Goal: Task Accomplishment & Management: Use online tool/utility

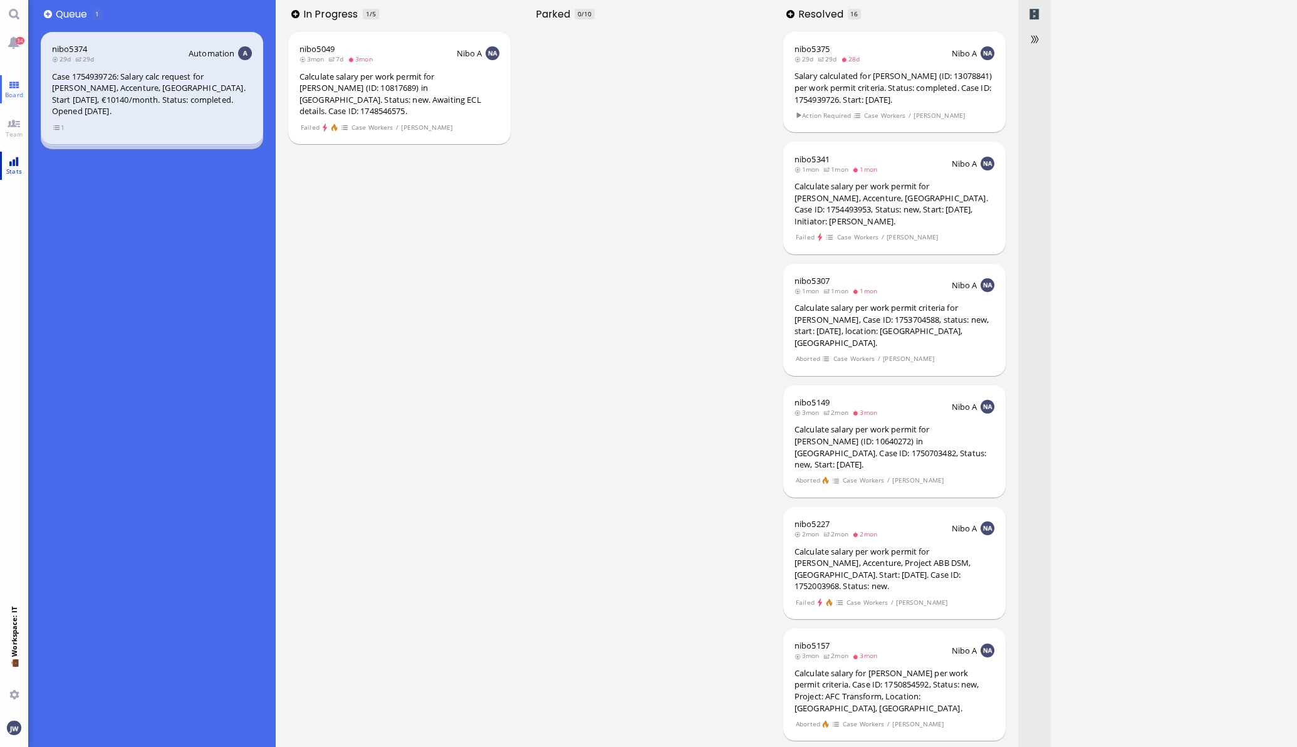
click at [23, 157] on link "Stats" at bounding box center [14, 166] width 28 height 28
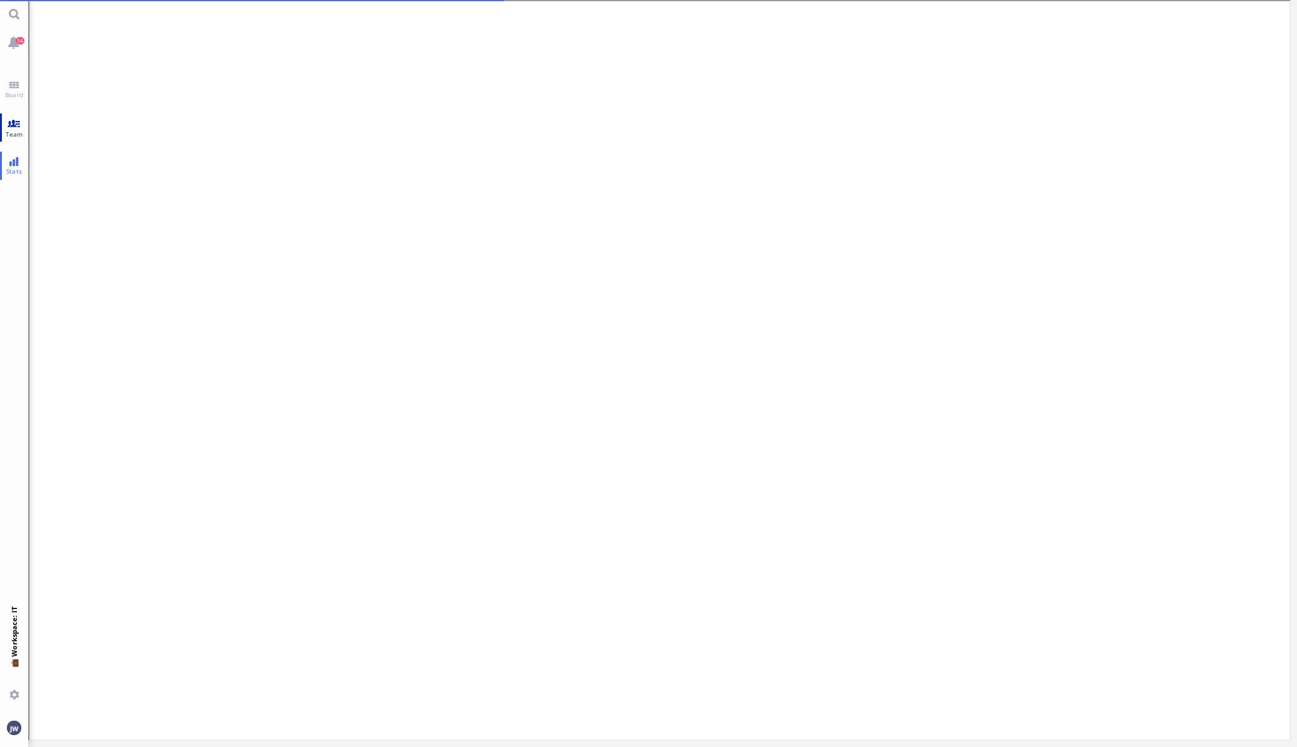
click at [5, 124] on link "Team" at bounding box center [14, 127] width 28 height 28
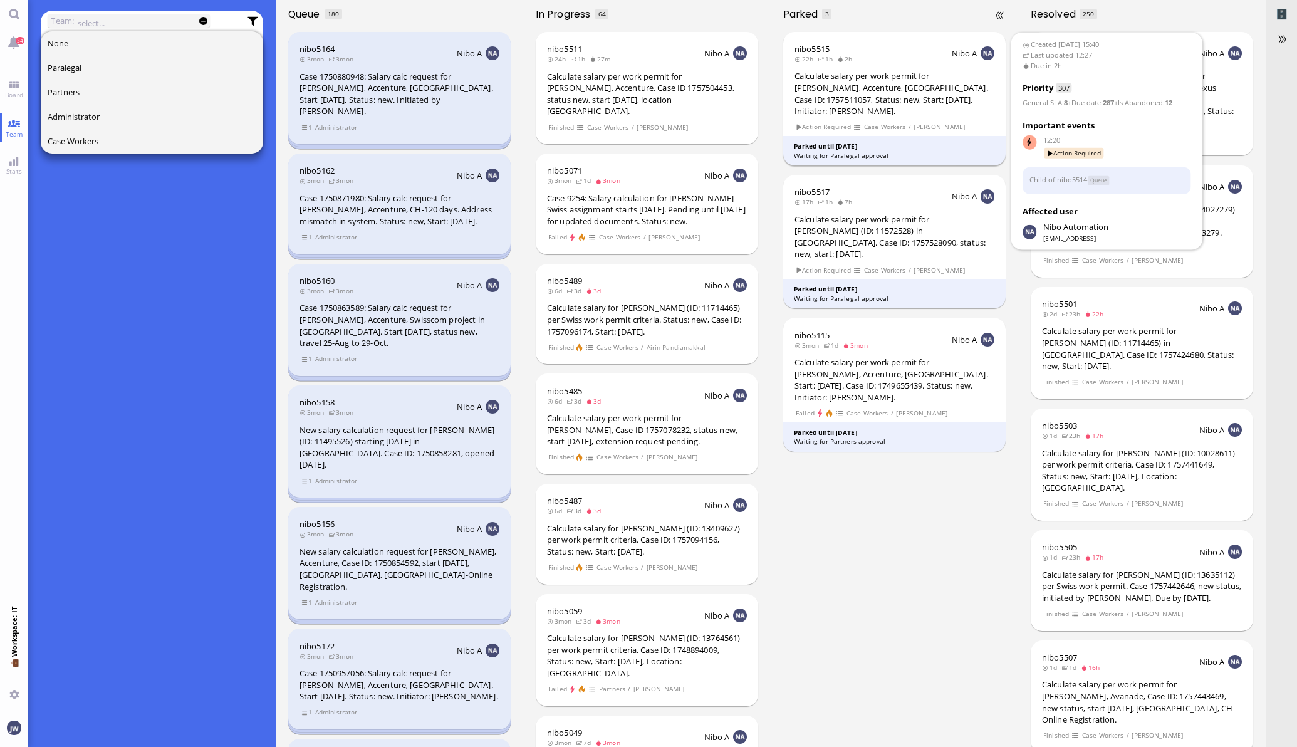
click at [908, 97] on div "Calculate salary per work permit for [PERSON_NAME], Accenture, [GEOGRAPHIC_DATA…" at bounding box center [895, 93] width 200 height 46
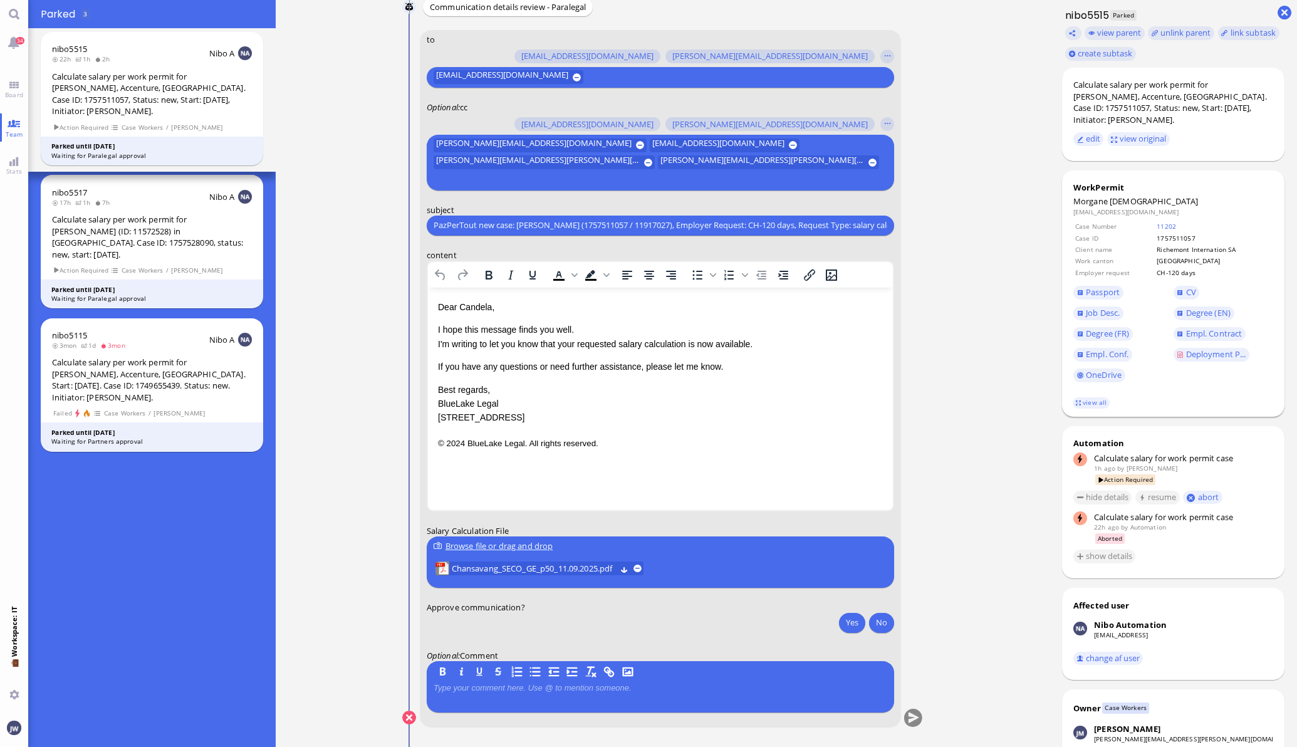
click at [1080, 395] on footer "view all" at bounding box center [1173, 403] width 223 height 28
click at [1081, 398] on link "view all" at bounding box center [1091, 402] width 36 height 11
click at [1078, 403] on link "view all" at bounding box center [1091, 402] width 36 height 11
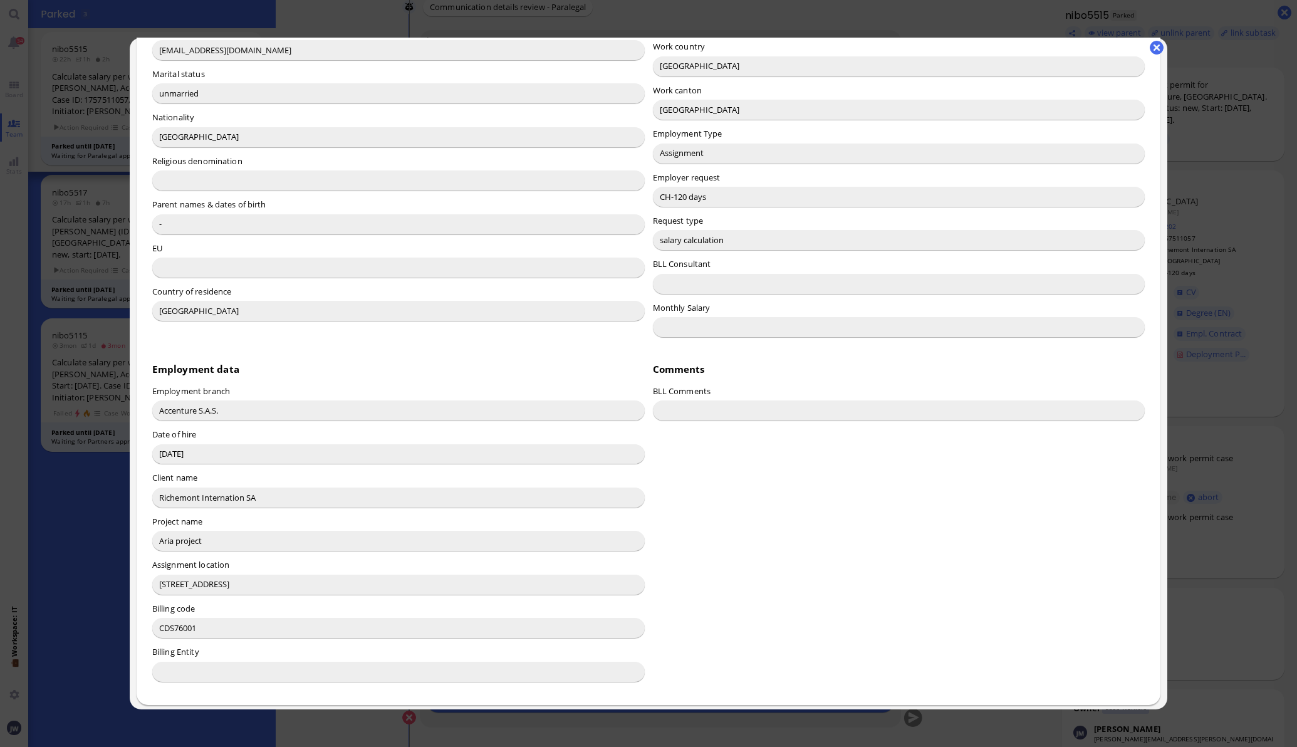
scroll to position [388, 0]
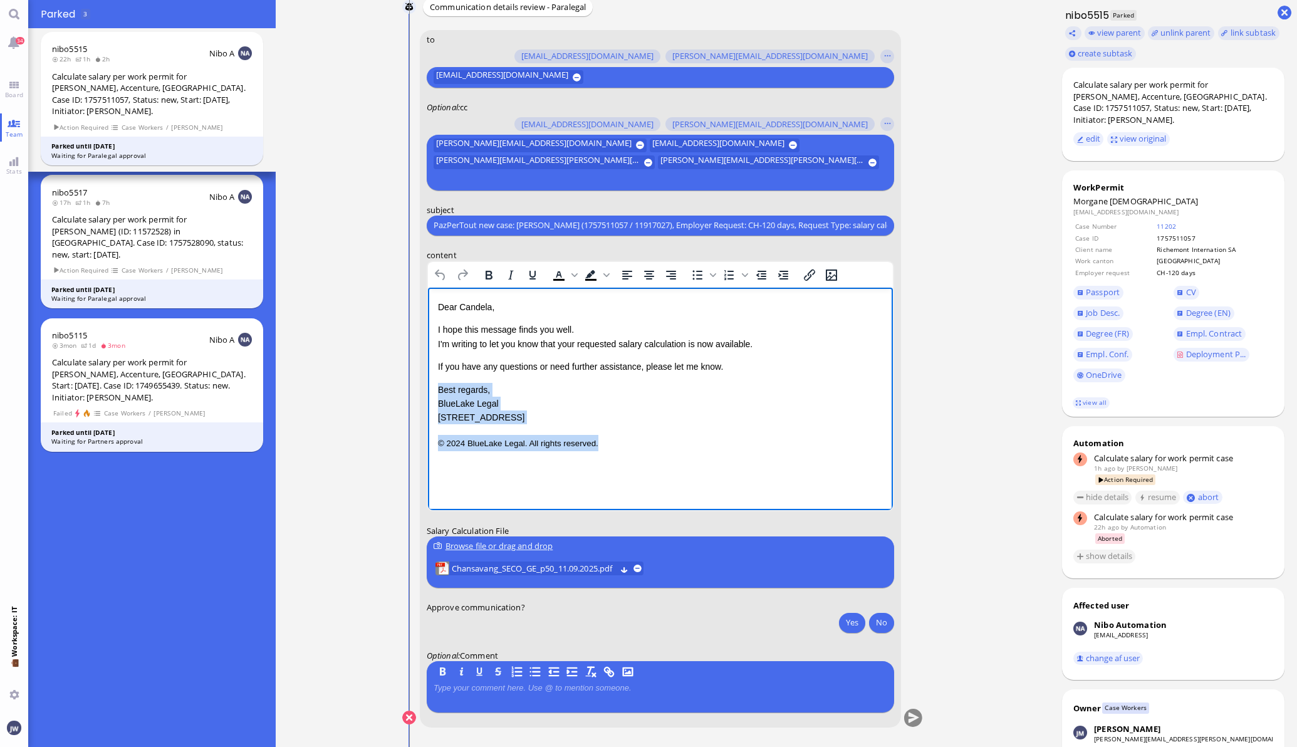
drag, startPoint x: 607, startPoint y: 444, endPoint x: 432, endPoint y: 388, distance: 183.3
click at [432, 388] on html "Dear [PERSON_NAME], I hope this message finds you well. I'm writing to let you …" at bounding box center [659, 374] width 465 height 175
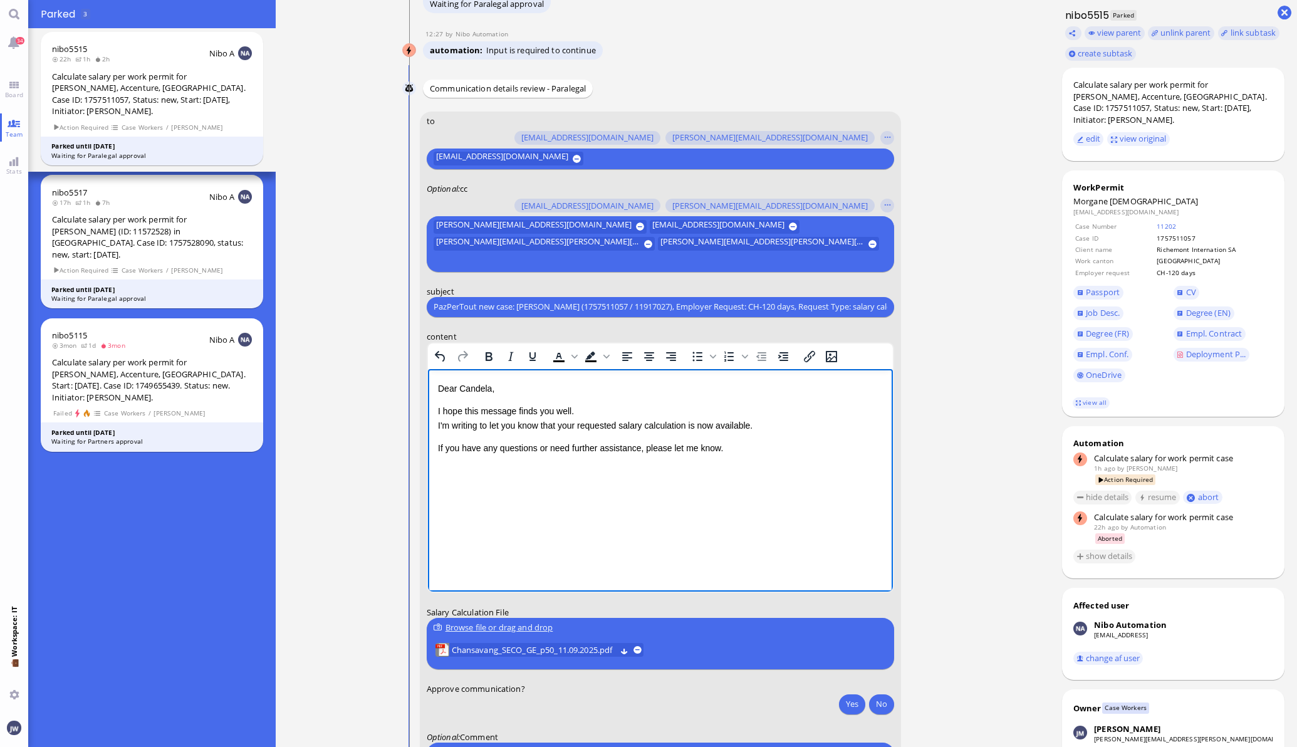
scroll to position [-156, 0]
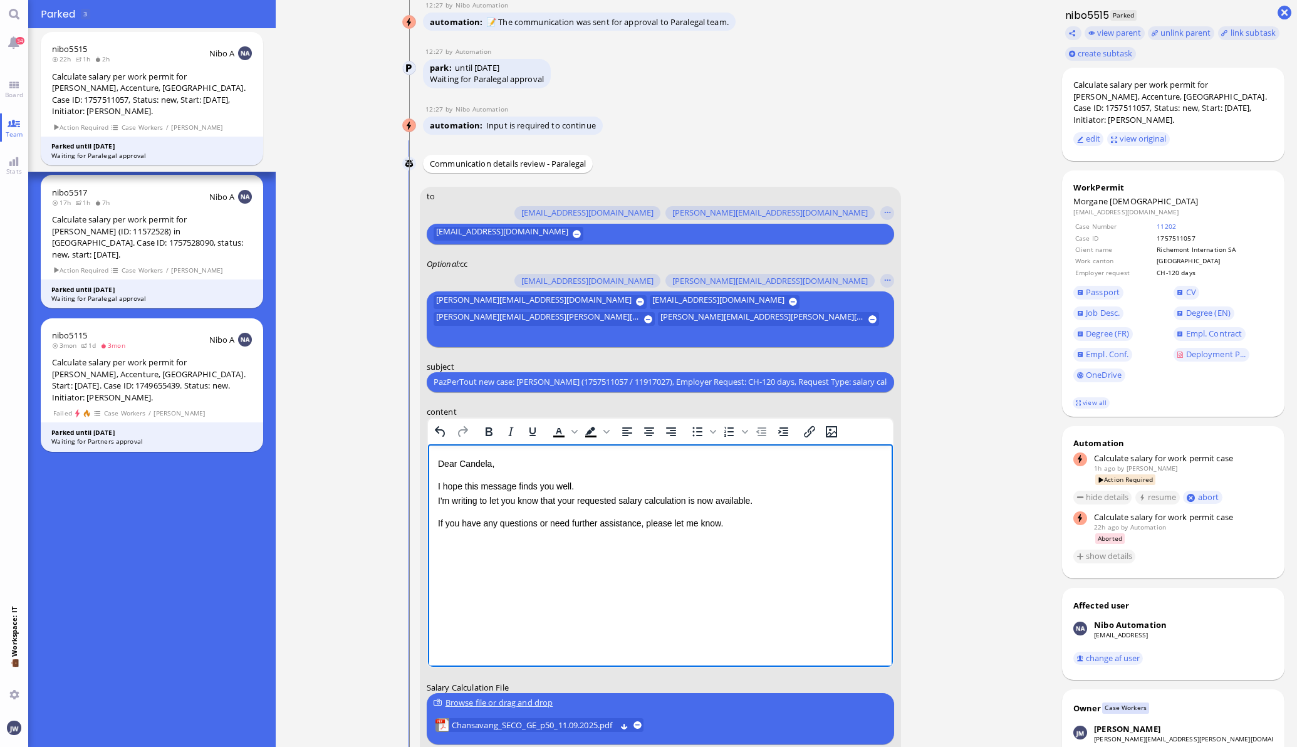
click at [606, 331] on input "text" at bounding box center [659, 336] width 451 height 13
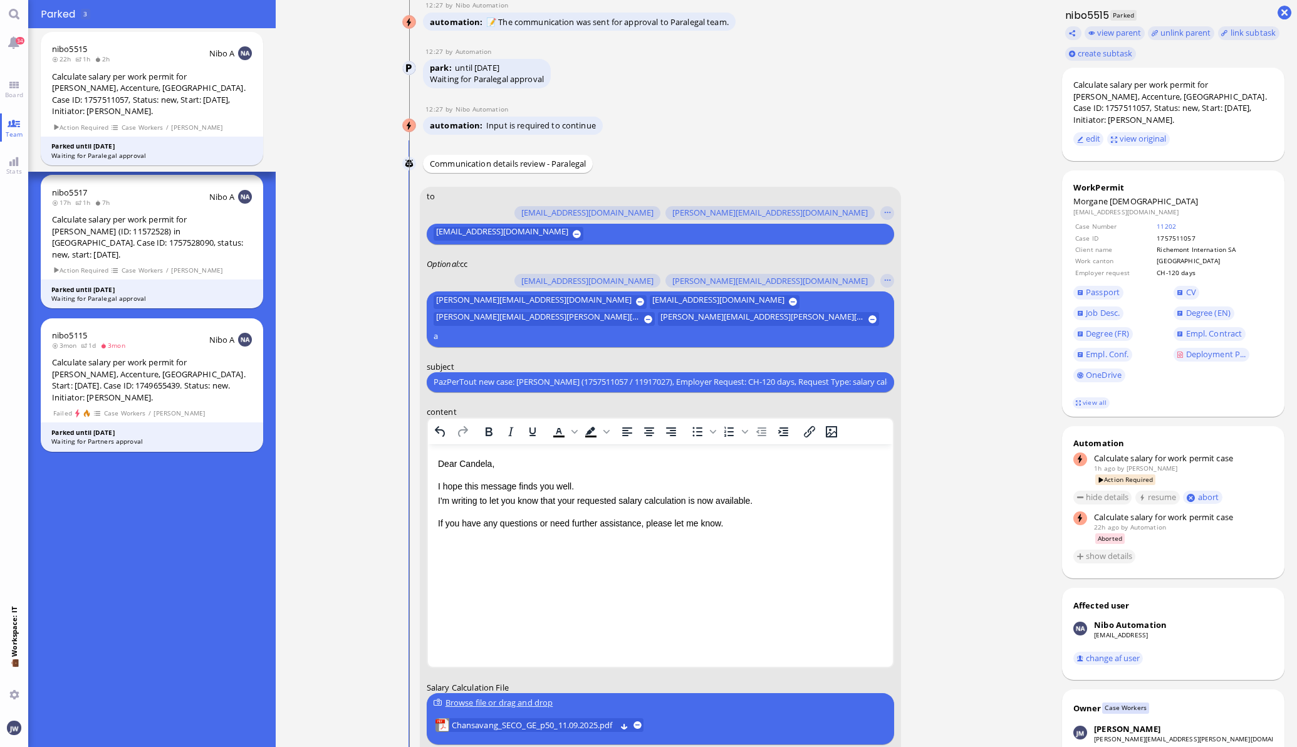
scroll to position [-155, 0]
type input "air"
click at [536, 284] on span "[EMAIL_ADDRESS][DOMAIN_NAME]" at bounding box center [524, 277] width 132 height 13
type input "g"
type input "fabi"
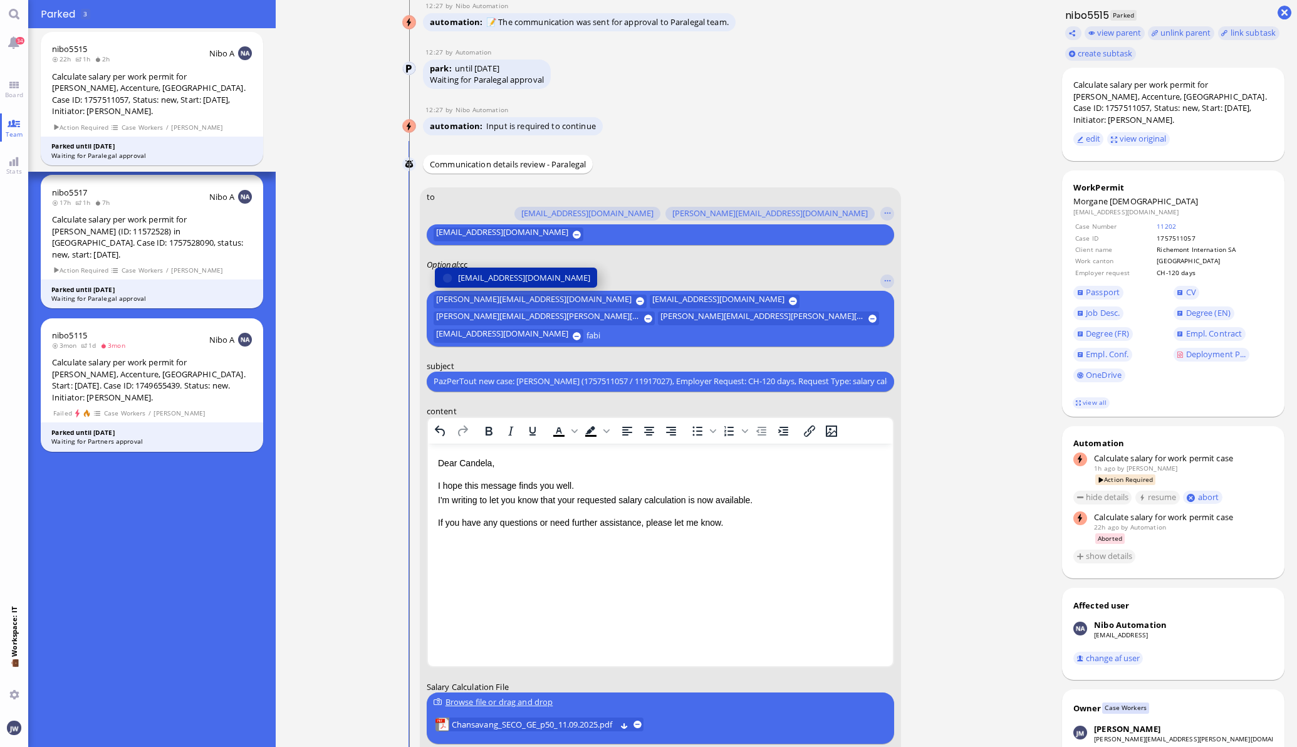
click at [526, 284] on span "[EMAIL_ADDRESS][DOMAIN_NAME]" at bounding box center [524, 277] width 132 height 13
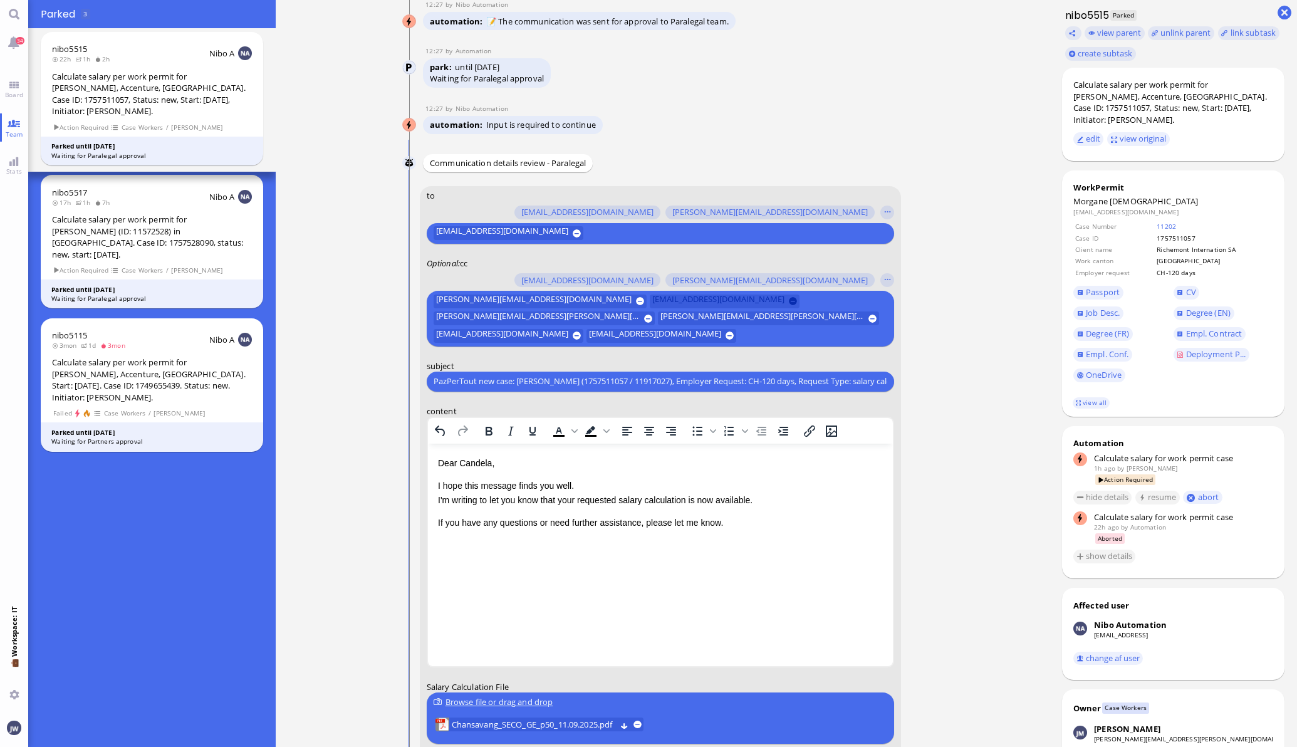
scroll to position [-174, 0]
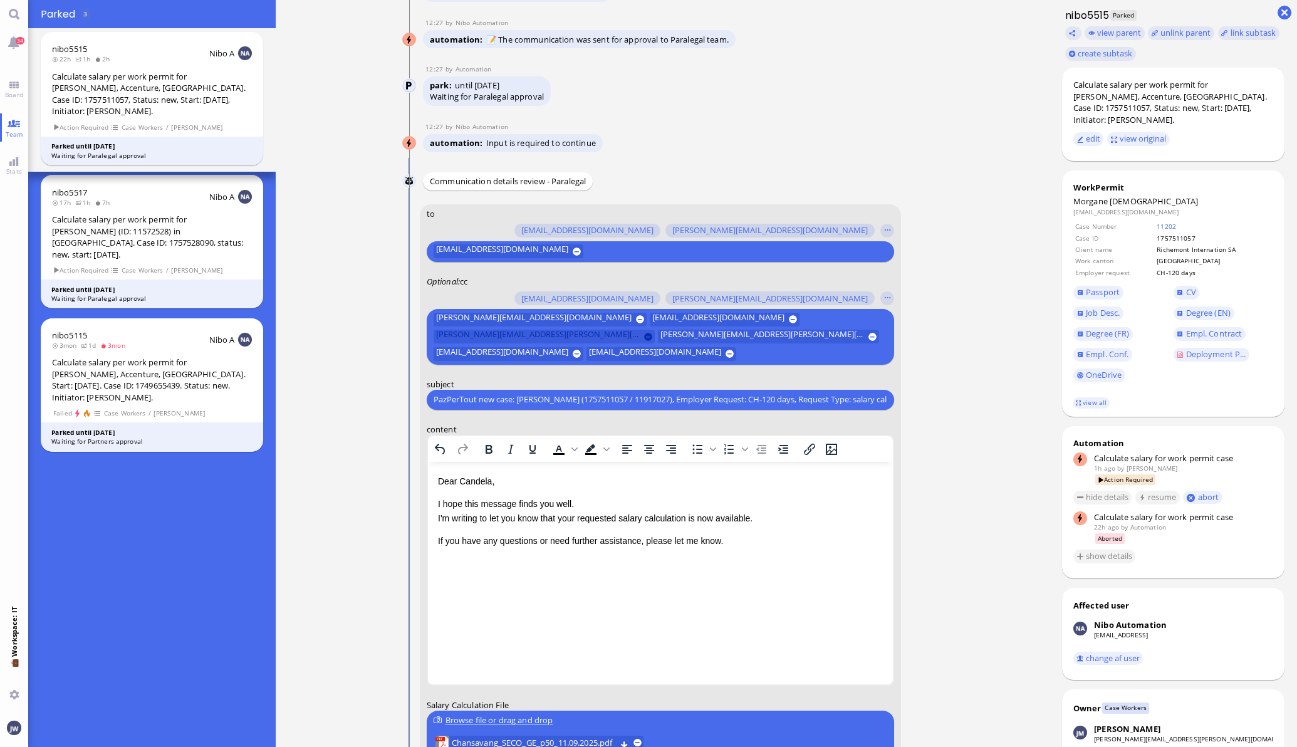
click at [652, 333] on button at bounding box center [648, 337] width 8 height 8
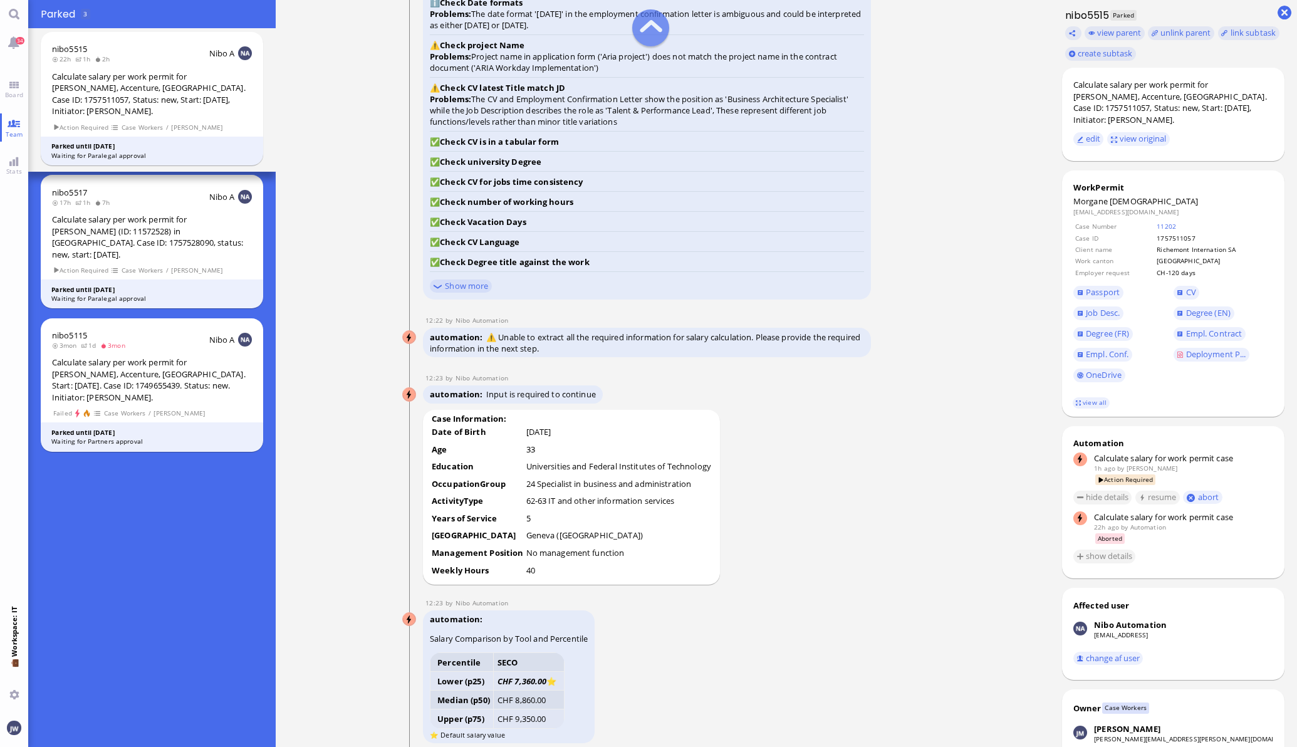
scroll to position [-1583, 0]
click at [1159, 227] on link "11202" at bounding box center [1166, 226] width 19 height 9
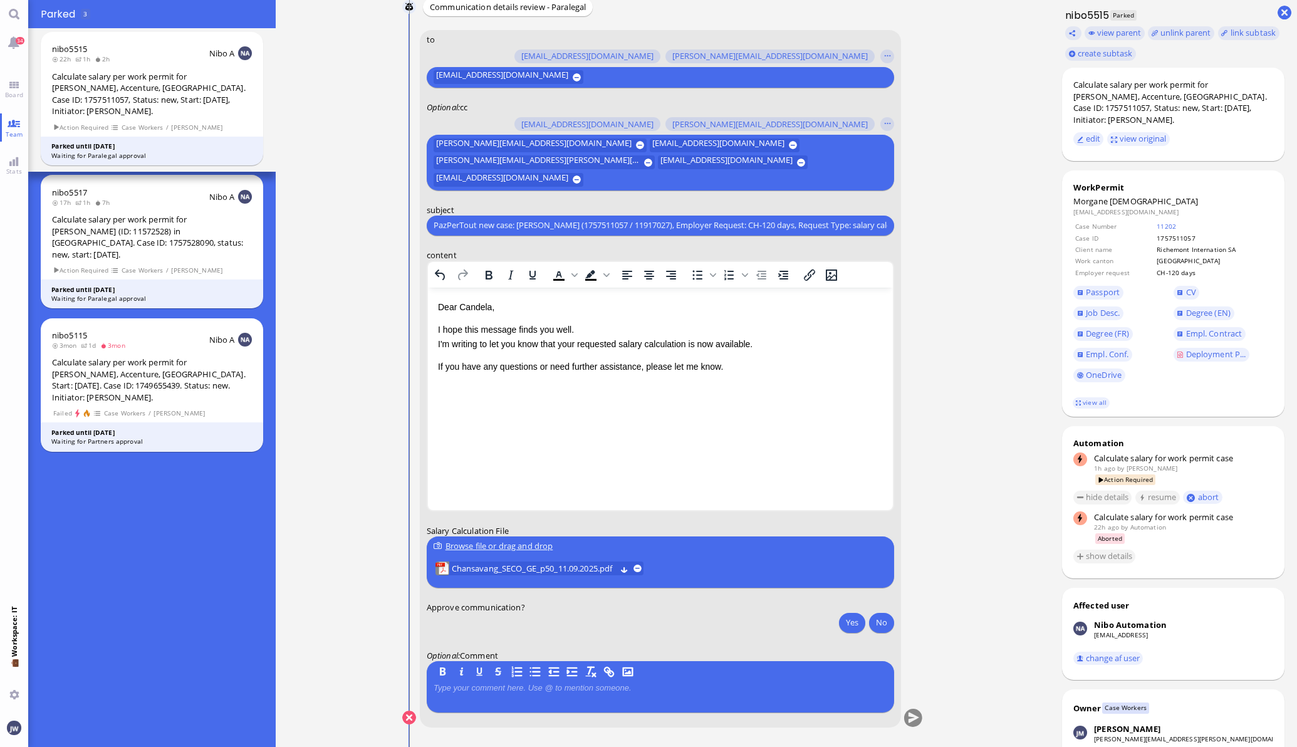
scroll to position [0, 0]
click at [875, 623] on button "No" at bounding box center [881, 622] width 25 height 20
click at [909, 718] on button "submit" at bounding box center [913, 718] width 19 height 19
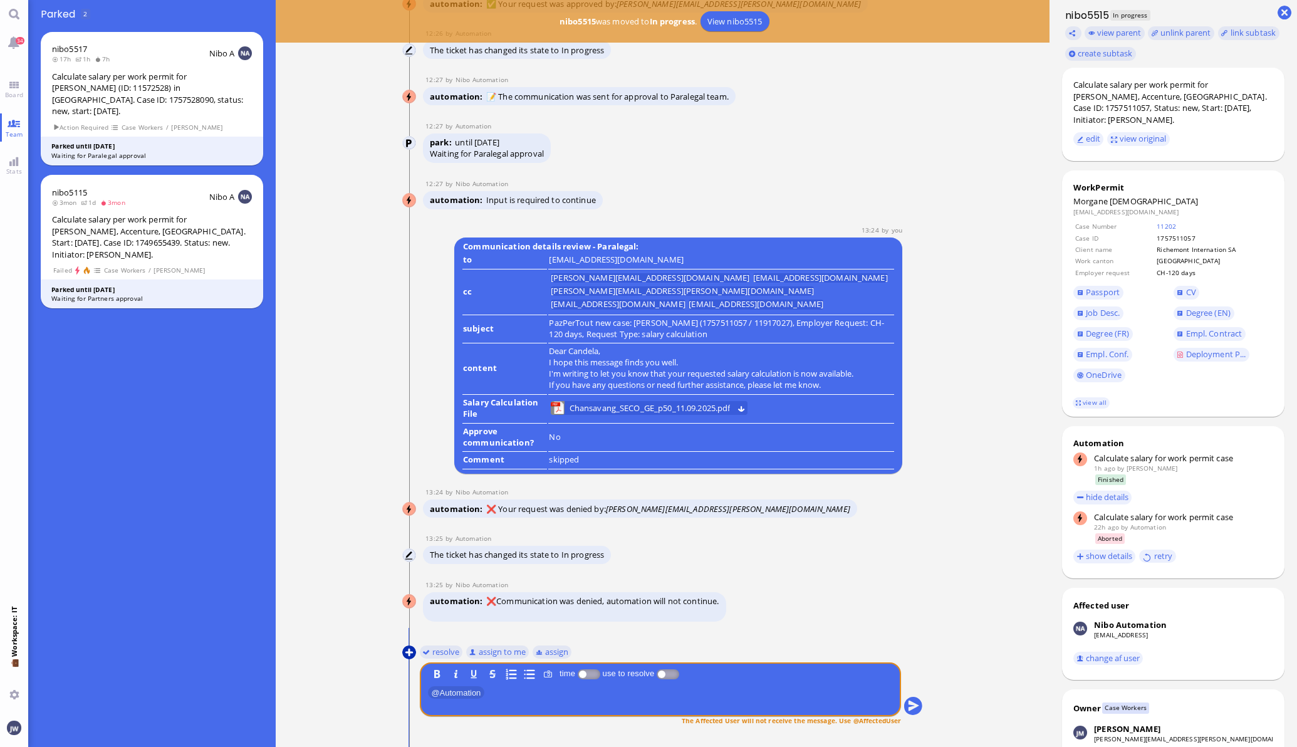
click at [402, 646] on button at bounding box center [409, 652] width 14 height 14
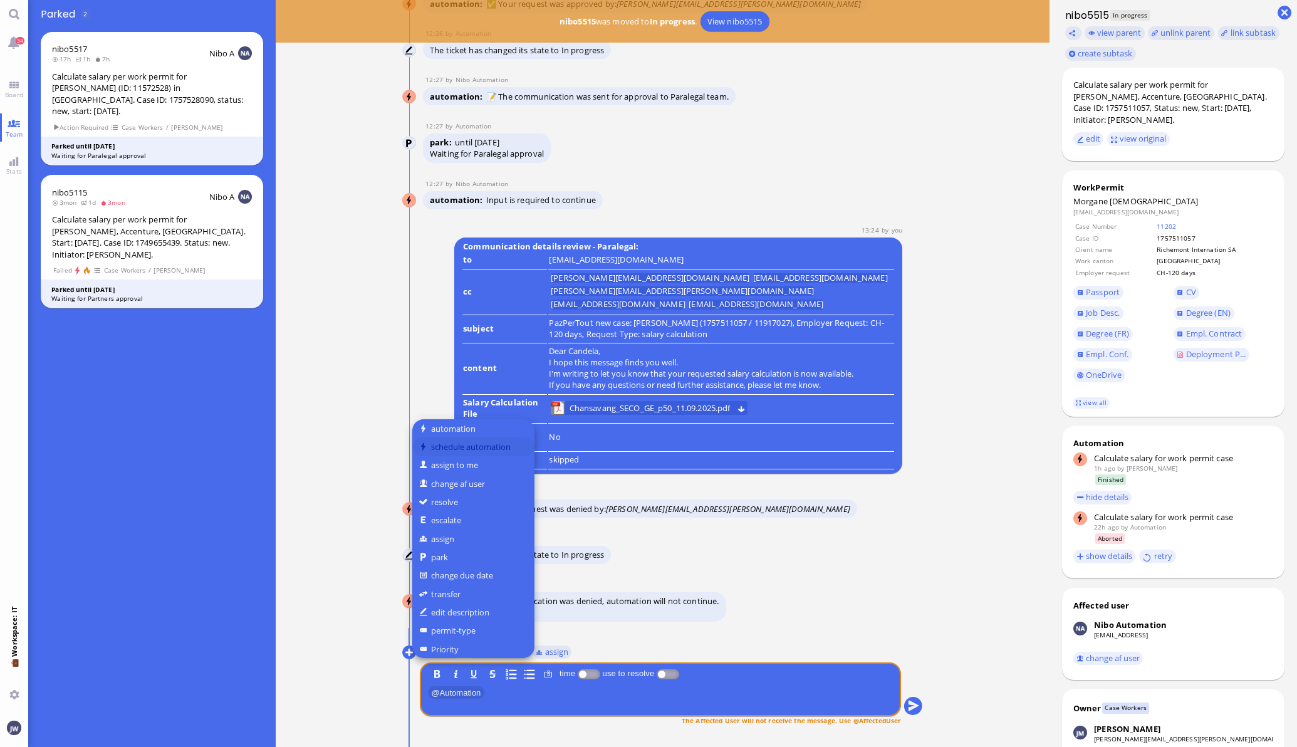
click at [459, 444] on button "schedule automation" at bounding box center [473, 446] width 122 height 18
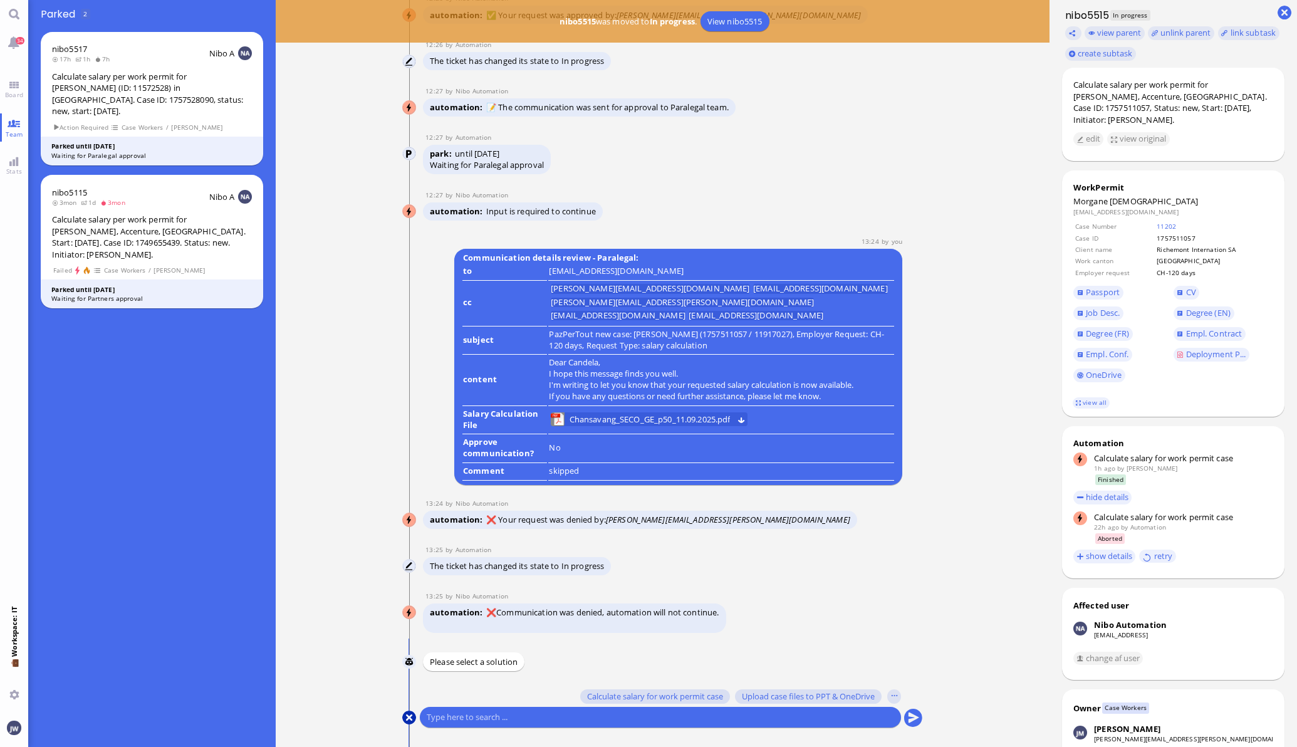
click at [404, 718] on button at bounding box center [409, 718] width 14 height 14
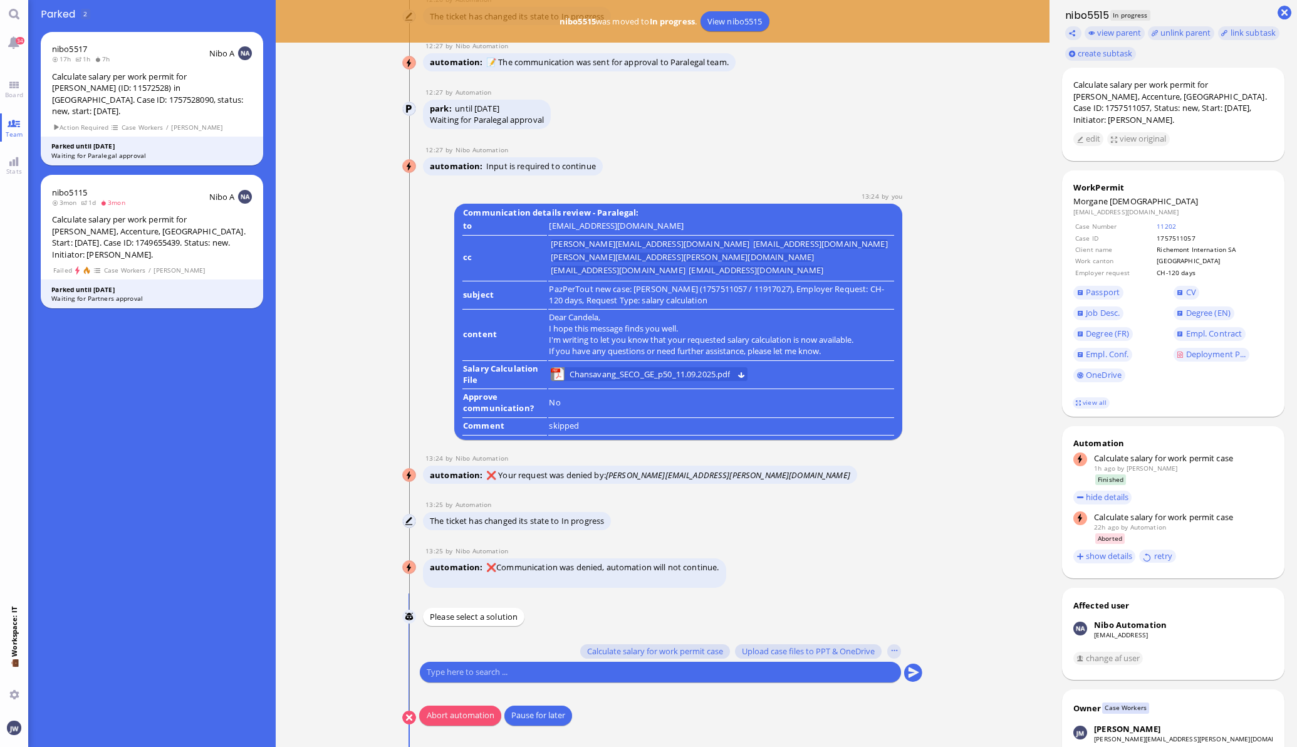
click at [390, 714] on nitautoscroll "[DATE] 15:40 by Automation Automation Calculate eligible salary for work permit…" at bounding box center [662, 373] width 579 height 747
click at [402, 718] on button at bounding box center [409, 718] width 14 height 14
click at [563, 713] on button "Pause for later" at bounding box center [538, 716] width 68 height 20
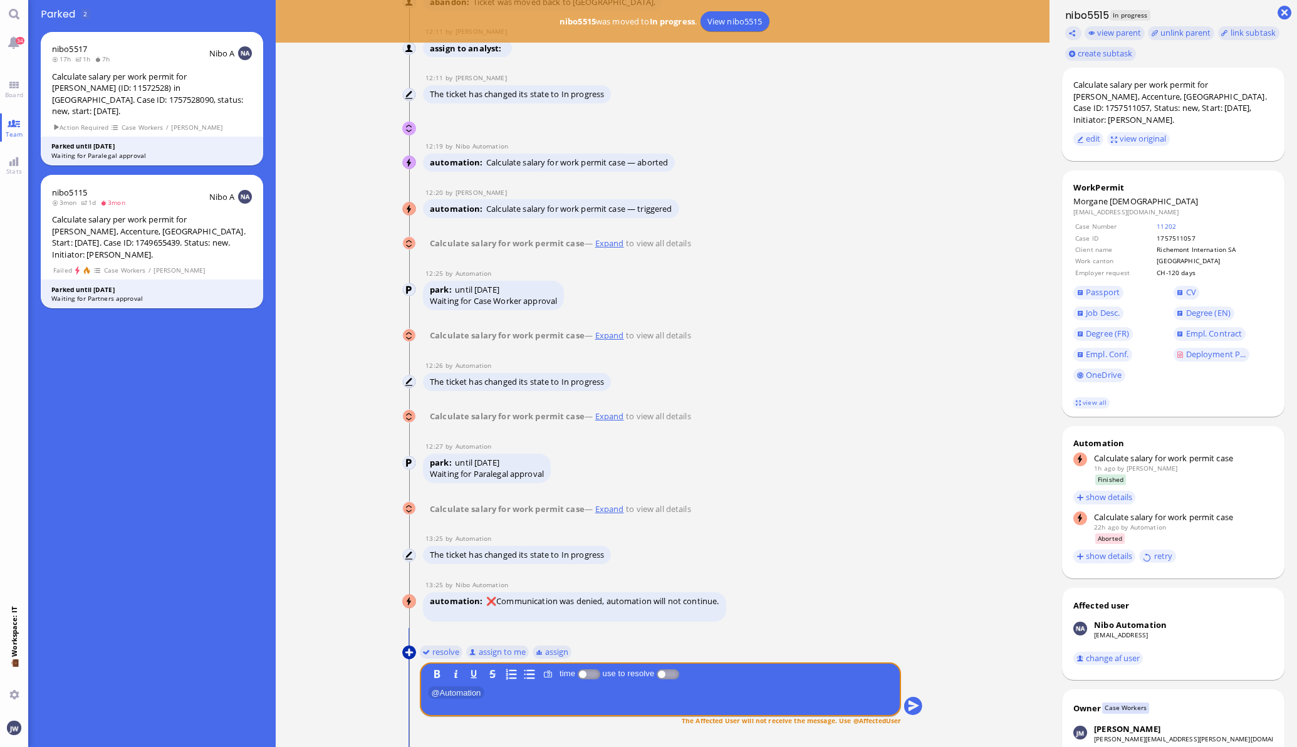
click at [407, 657] on button at bounding box center [409, 652] width 14 height 14
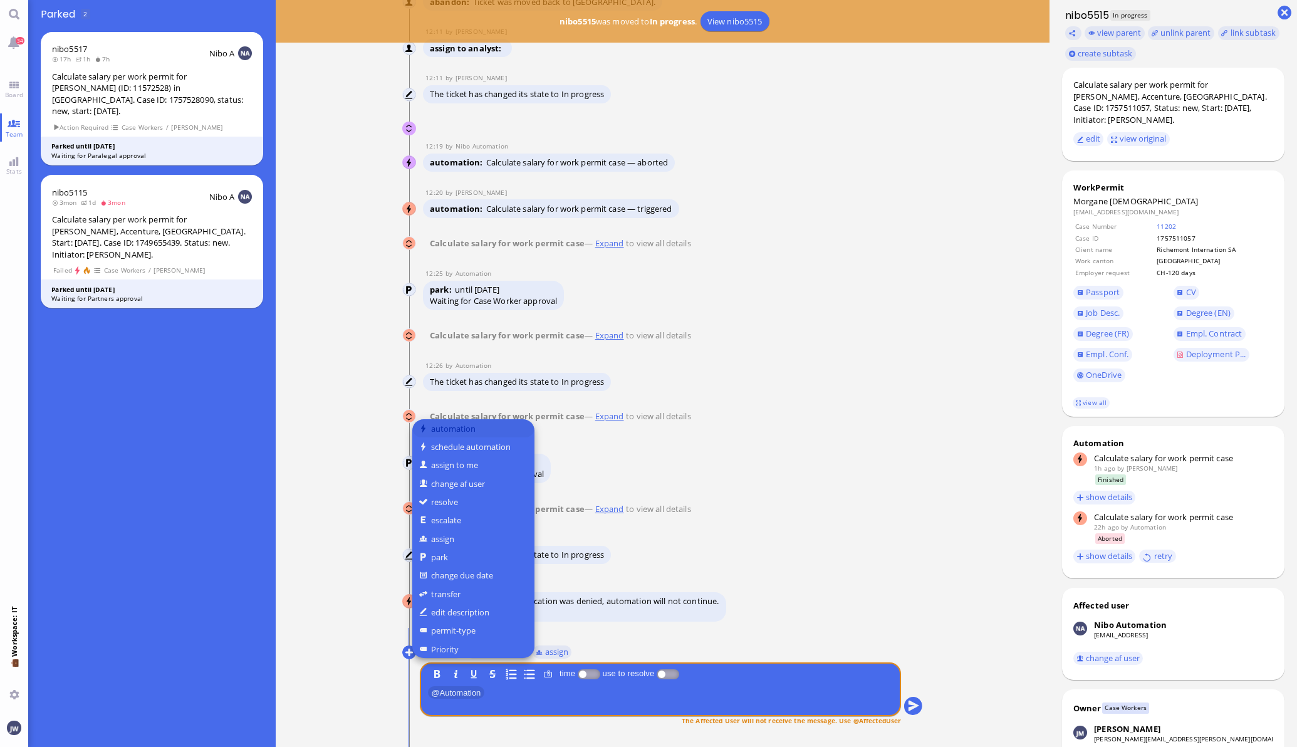
click at [458, 420] on button "automation" at bounding box center [473, 428] width 122 height 18
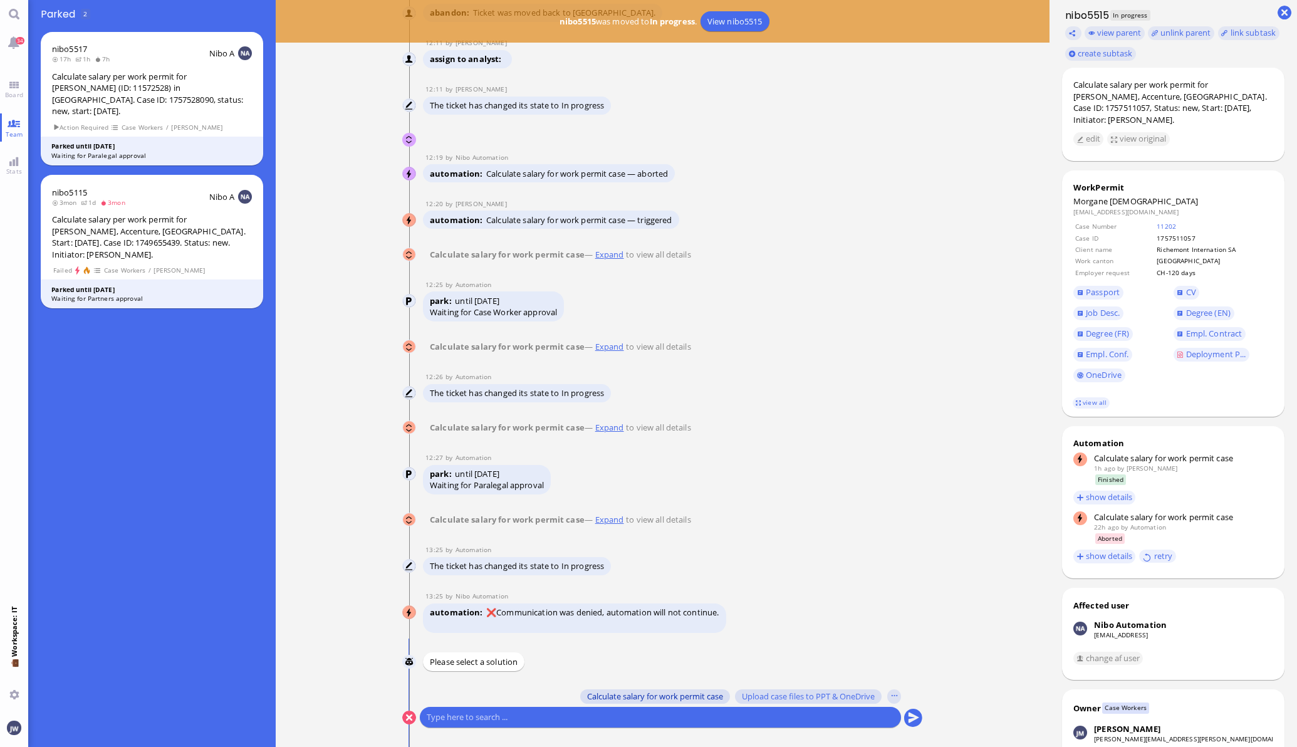
click at [633, 700] on span "Calculate salary for work permit case" at bounding box center [655, 696] width 136 height 10
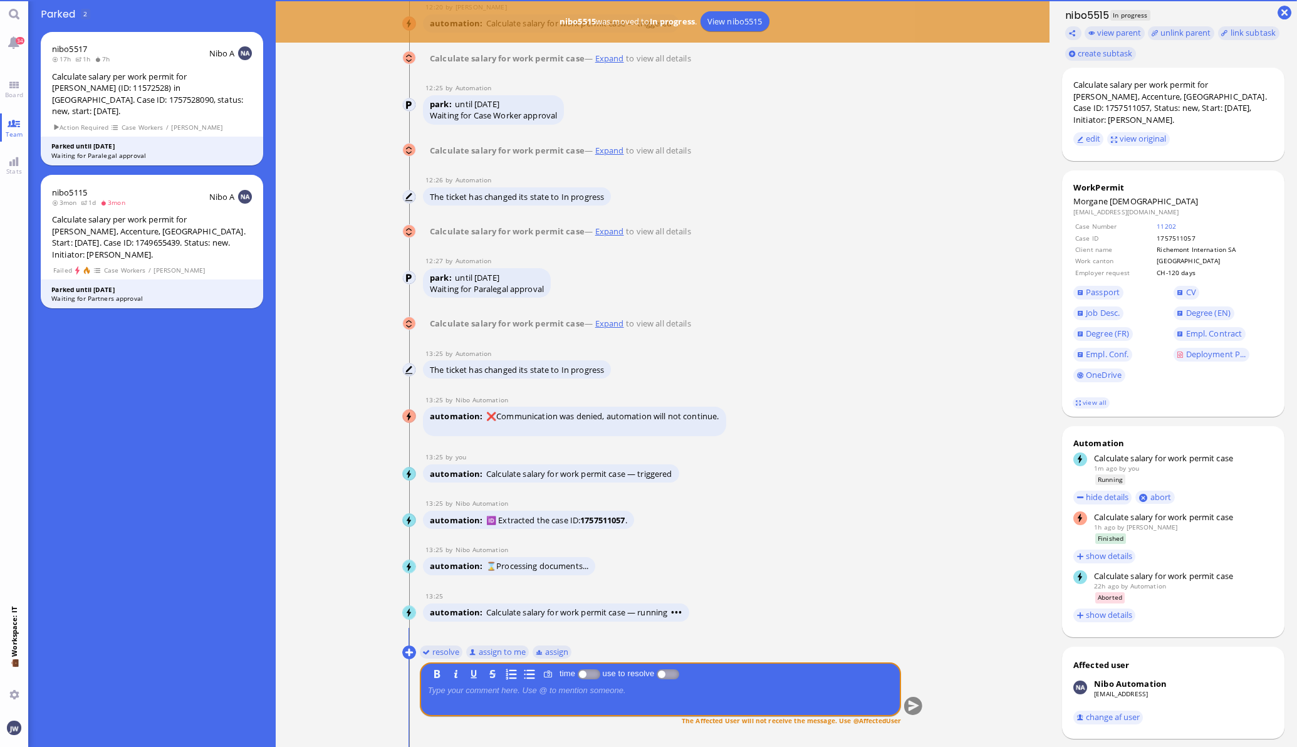
click at [352, 727] on ticket "[DATE] 15:40 by Automation Automation Calculate eligible salary for work permit…" at bounding box center [663, 373] width 774 height 747
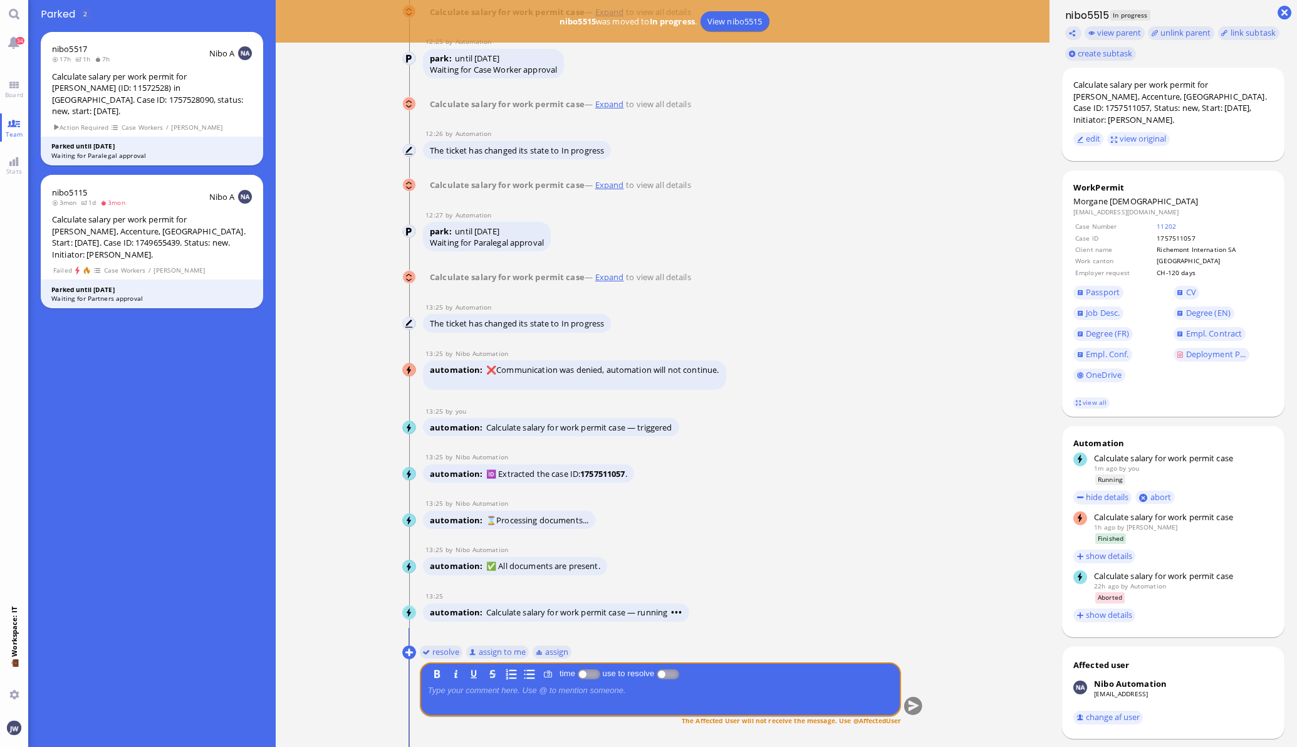
click at [608, 276] on link "Expand" at bounding box center [609, 276] width 33 height 11
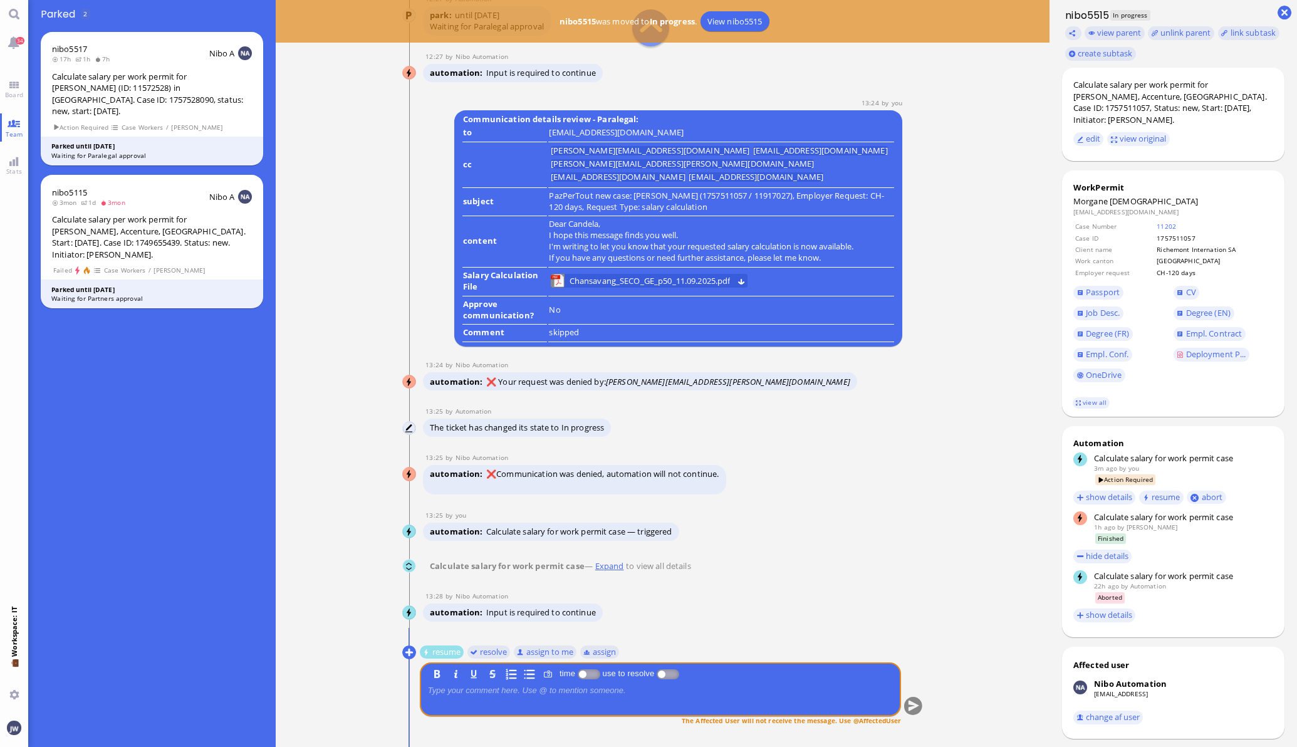
click at [603, 568] on link "Expand" at bounding box center [609, 565] width 33 height 11
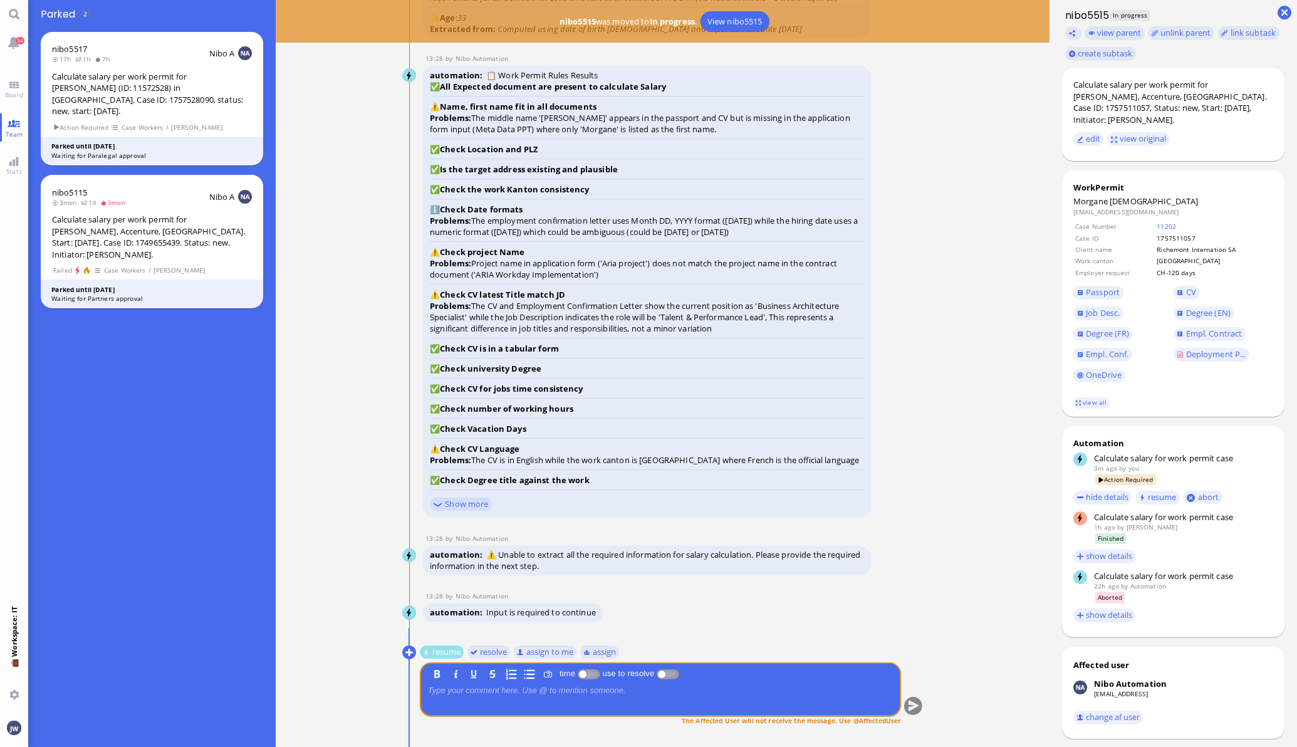
click at [729, 607] on div "automation Input is required to continue" at bounding box center [647, 613] width 448 height 21
click at [430, 652] on button "resume" at bounding box center [441, 652] width 44 height 14
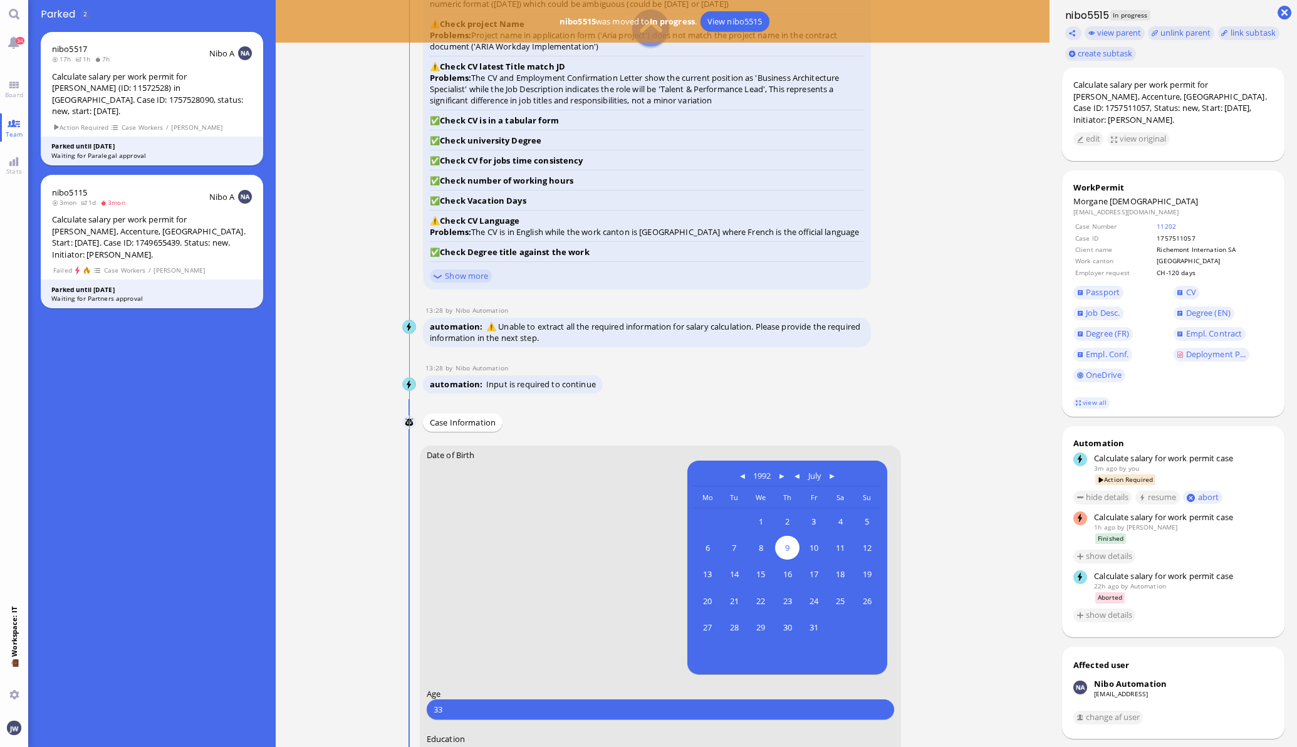
scroll to position [-553, 0]
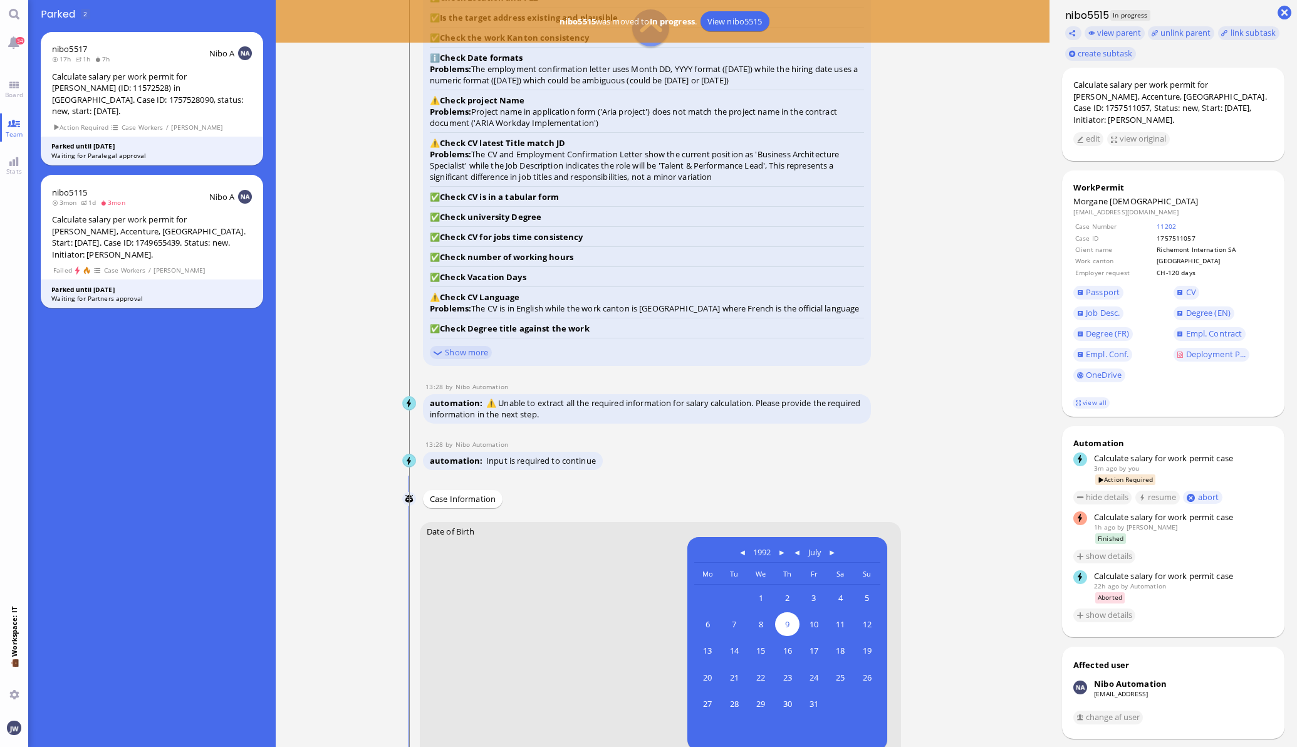
click at [697, 464] on div "automation Input is required to continue" at bounding box center [647, 462] width 448 height 21
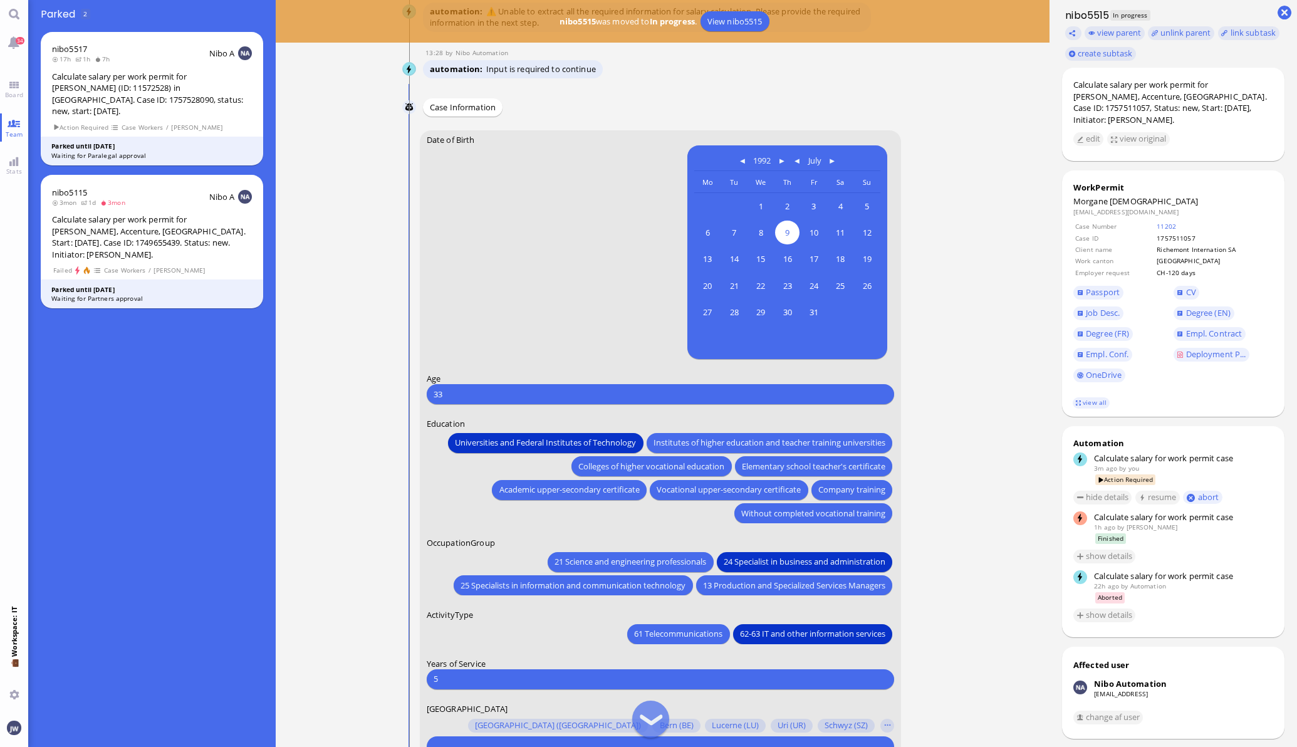
scroll to position [-83, 0]
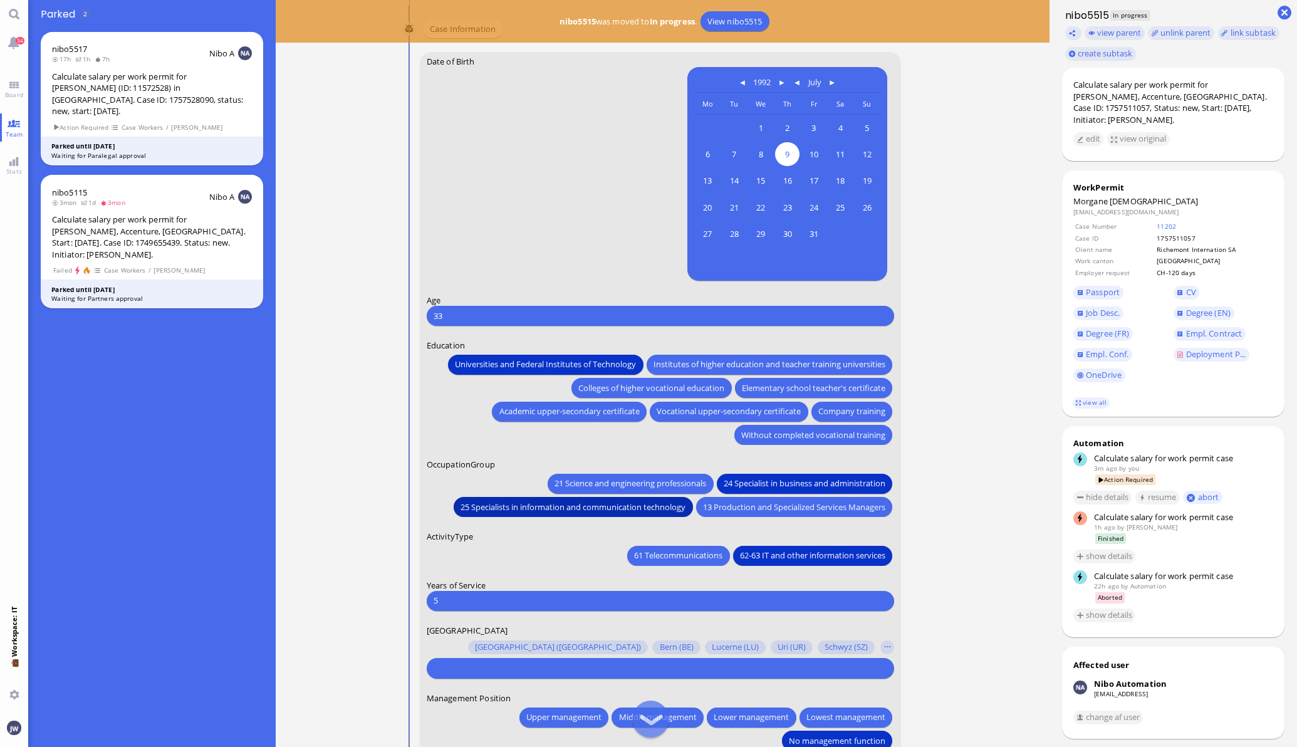
click at [606, 500] on span "25 Specialists in information and communication technology" at bounding box center [573, 506] width 225 height 13
click at [561, 669] on input "text" at bounding box center [659, 667] width 451 height 13
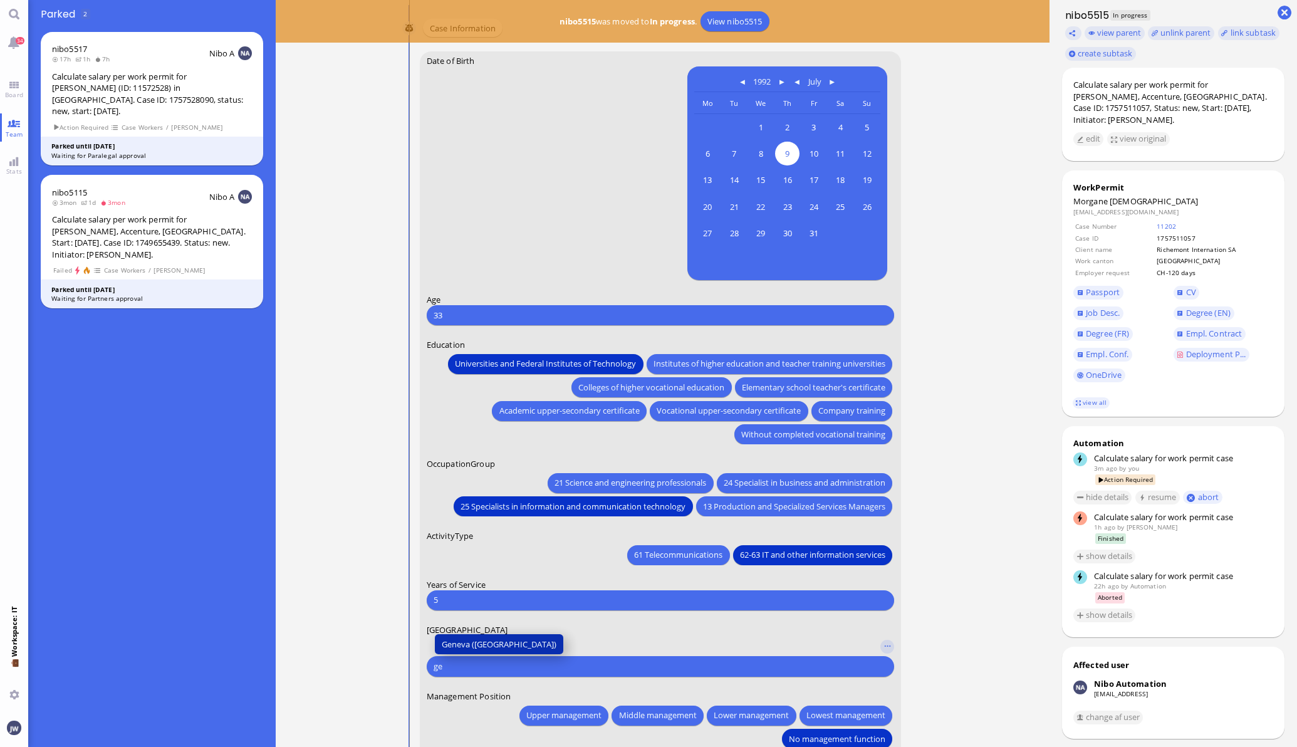
type input "ge"
click at [463, 646] on span "Geneva ([GEOGRAPHIC_DATA])" at bounding box center [499, 643] width 115 height 13
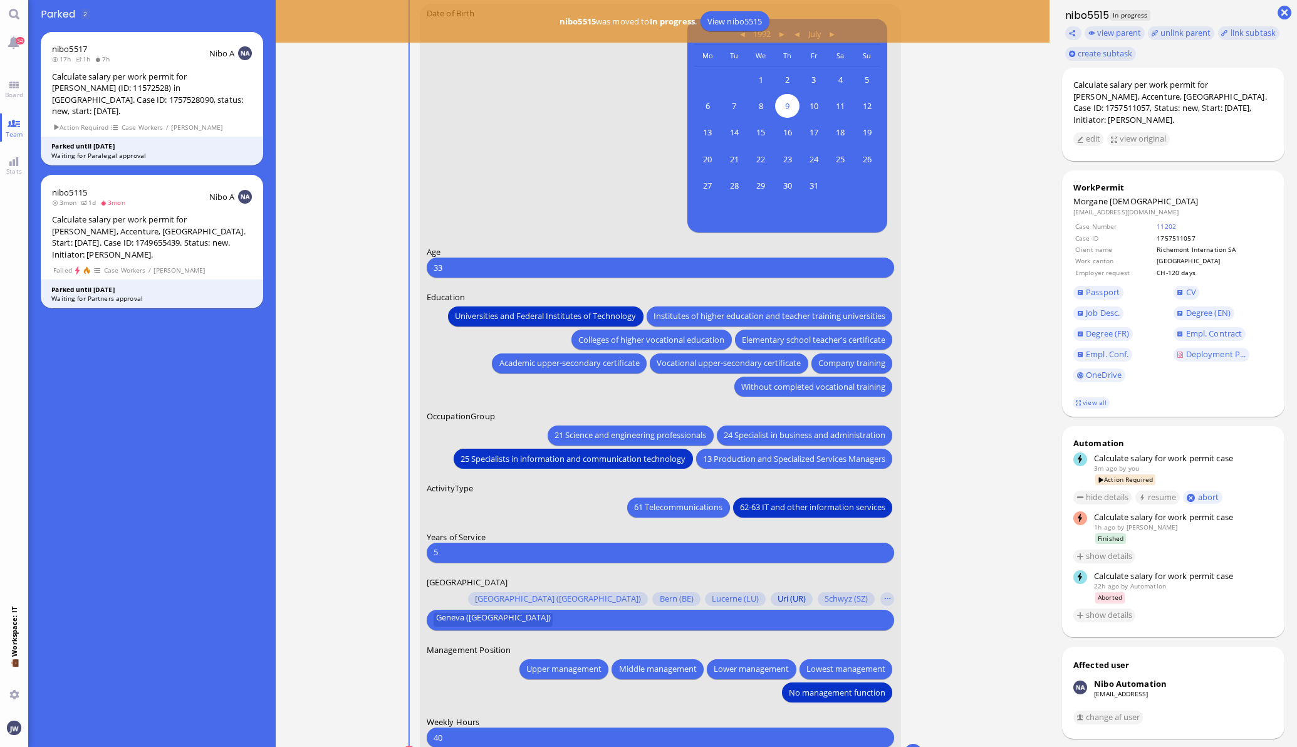
scroll to position [0, 0]
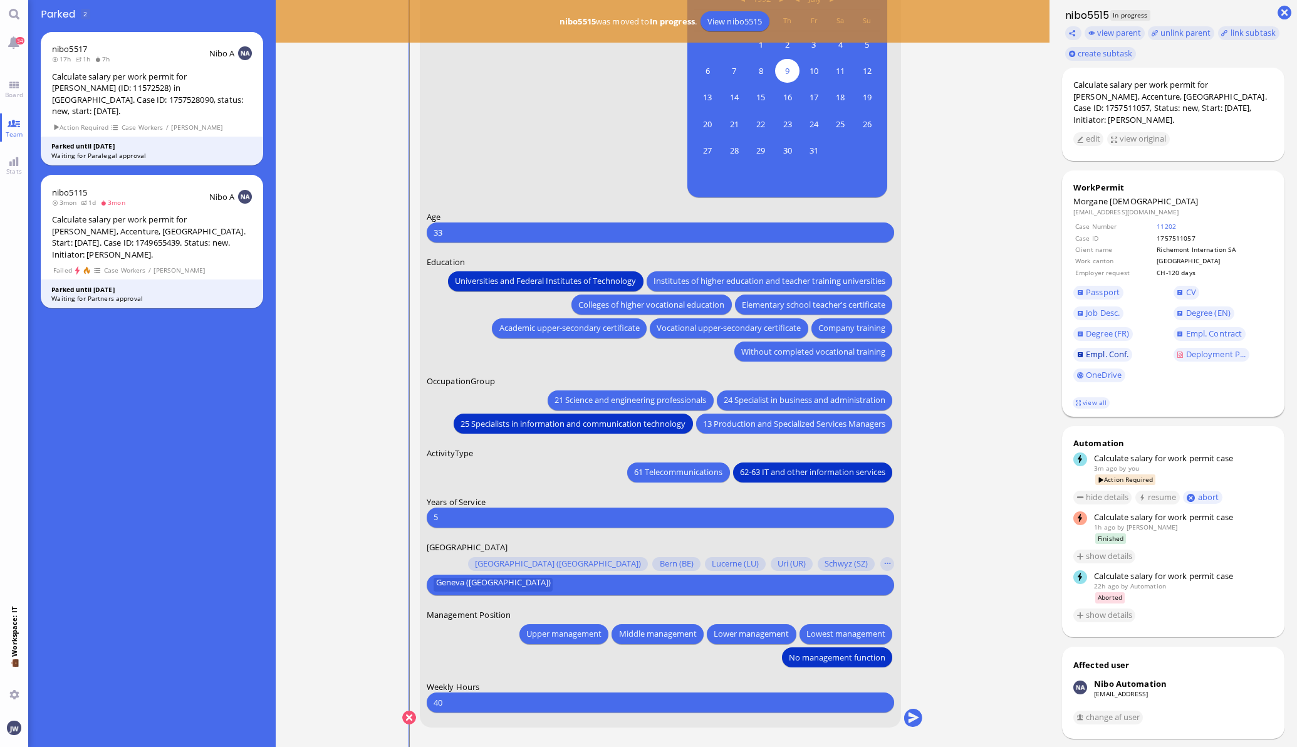
click at [1101, 353] on span "Empl. Conf." at bounding box center [1107, 353] width 43 height 11
click at [1090, 318] on link "Job Desc." at bounding box center [1098, 313] width 50 height 14
click at [916, 718] on conversation-line "You Date of Birth [DEMOGRAPHIC_DATA] [DEMOGRAPHIC_DATA] Mo [DEMOGRAPHIC_DATA] T…" at bounding box center [662, 356] width 521 height 775
click at [914, 719] on button "submit" at bounding box center [913, 718] width 19 height 19
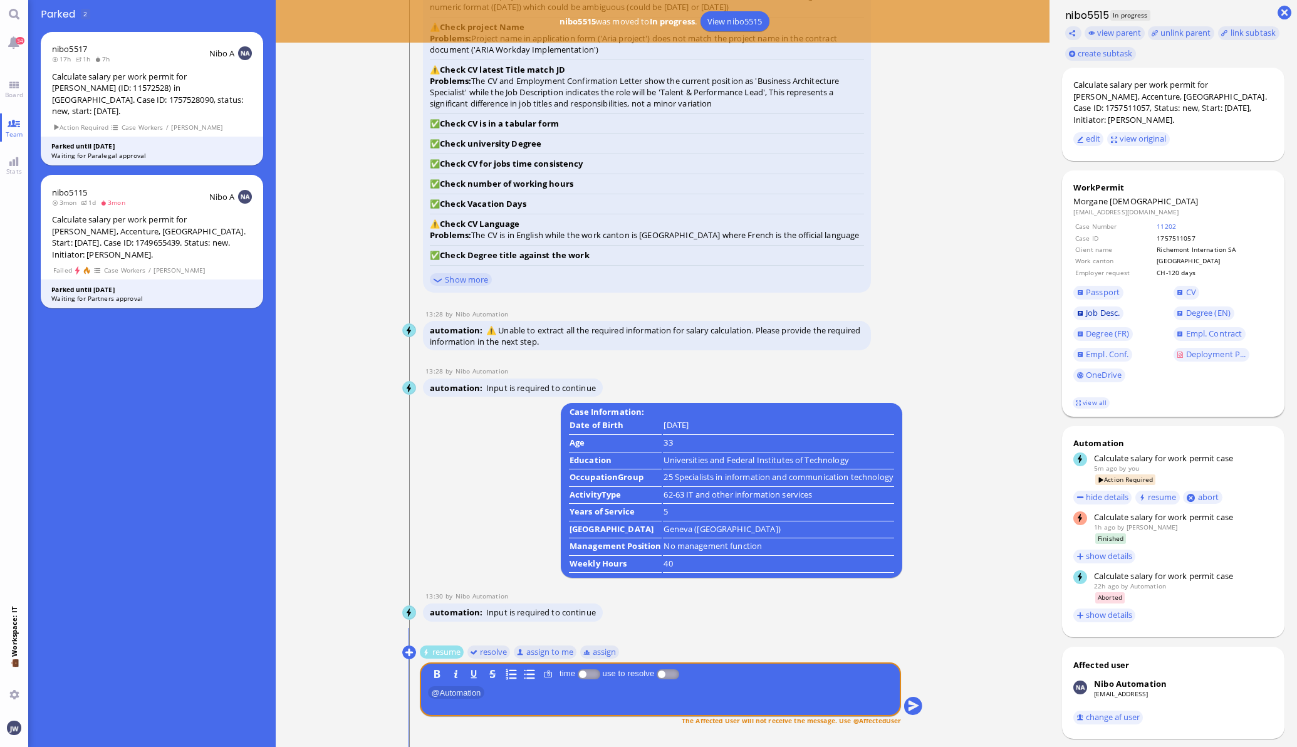
click at [1086, 310] on span "Job Desc." at bounding box center [1103, 312] width 34 height 11
click at [1090, 348] on span "Empl. Conf." at bounding box center [1107, 353] width 43 height 11
click at [1190, 358] on span "Deployment P..." at bounding box center [1216, 353] width 60 height 11
click at [1194, 310] on span "Degree (EN)" at bounding box center [1208, 312] width 44 height 11
click at [1097, 291] on span "Passport" at bounding box center [1103, 291] width 34 height 11
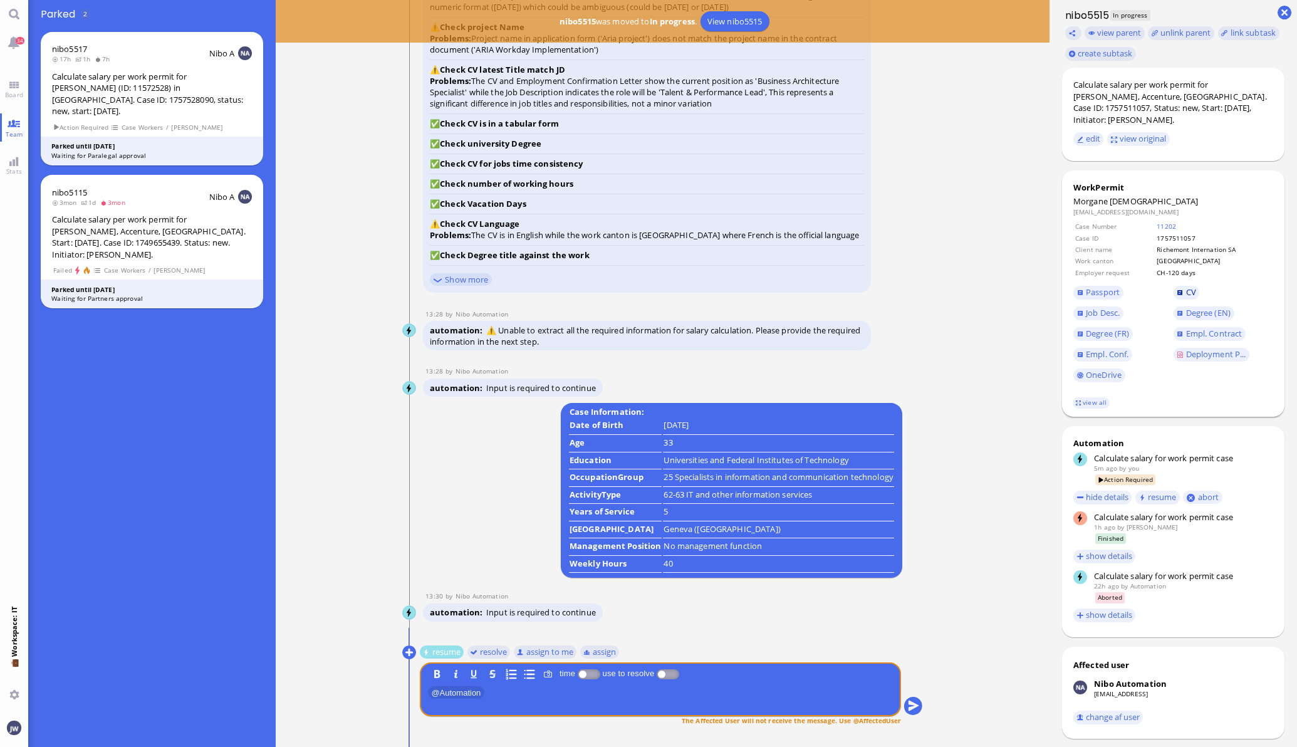
click at [1174, 289] on link "CV" at bounding box center [1187, 293] width 26 height 14
click at [434, 648] on button "resume" at bounding box center [441, 652] width 44 height 14
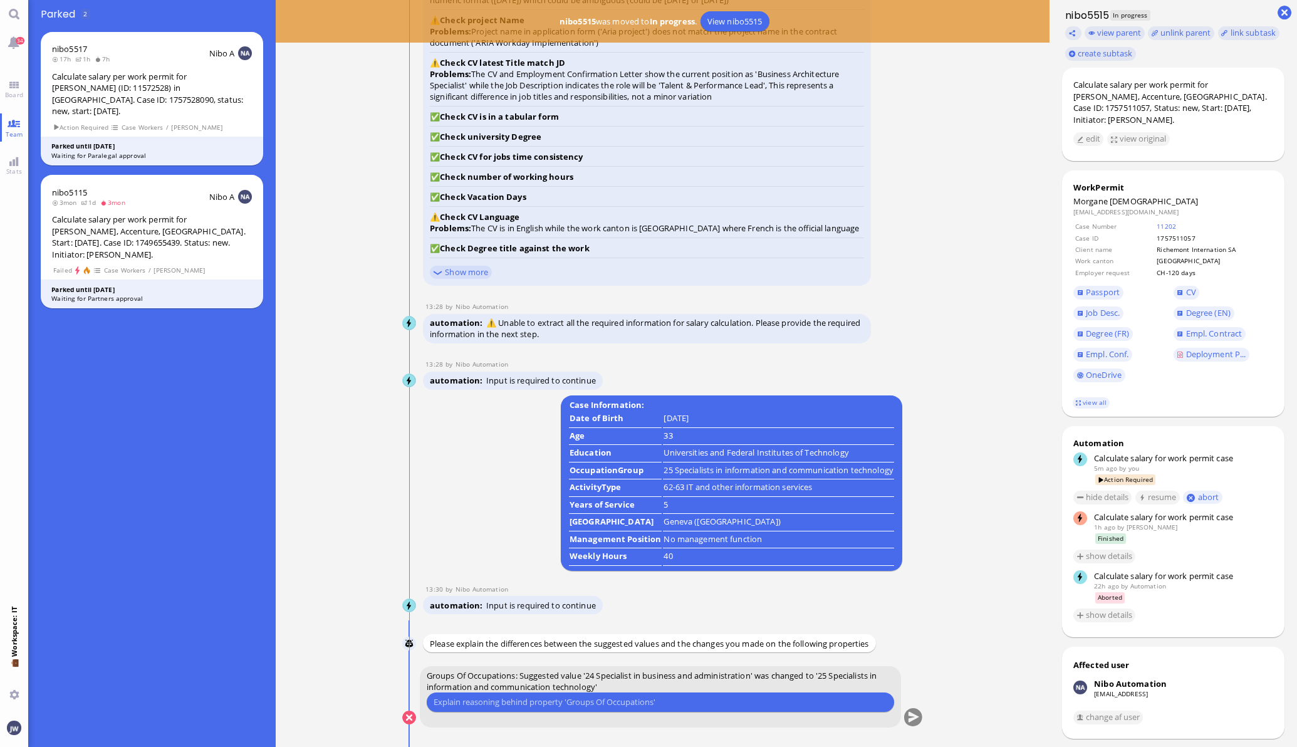
click at [573, 702] on input "text" at bounding box center [661, 702] width 454 height 13
type input "We went with 25 previously."
click at [909, 714] on button "submit" at bounding box center [913, 718] width 19 height 19
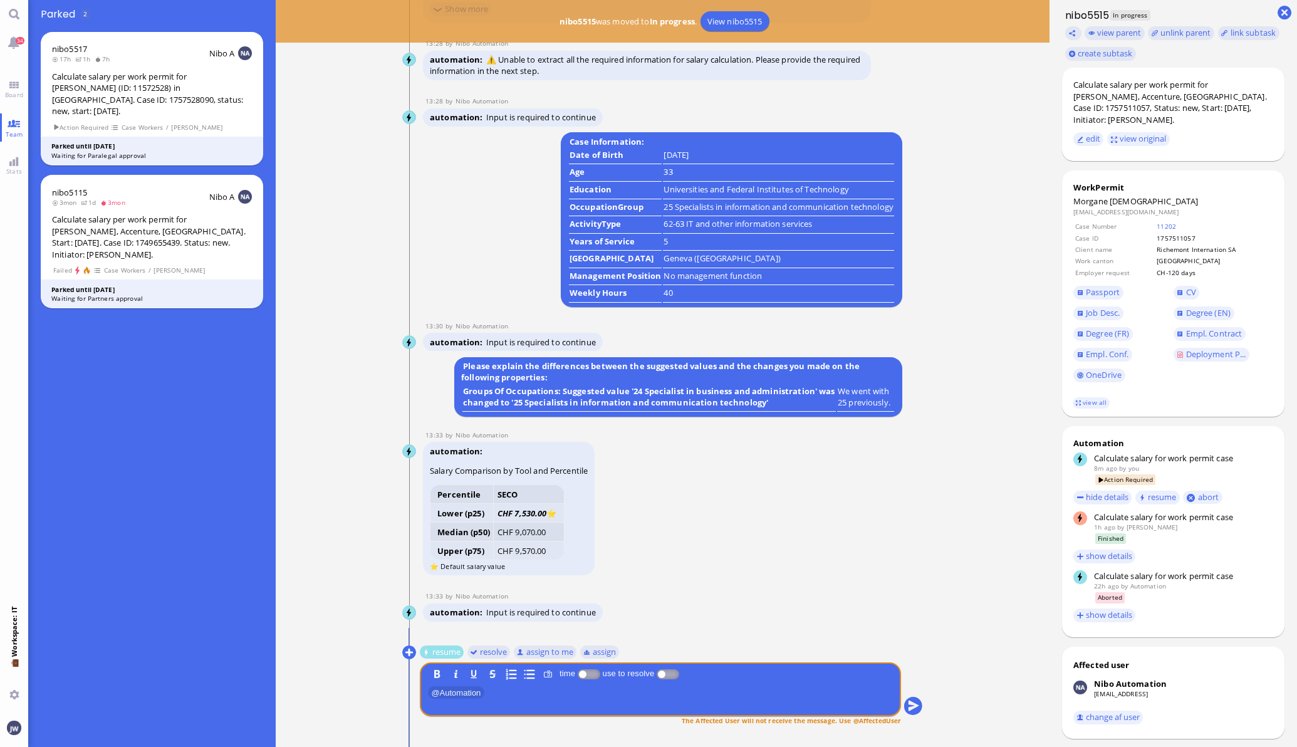
click at [440, 649] on button "resume" at bounding box center [441, 652] width 44 height 14
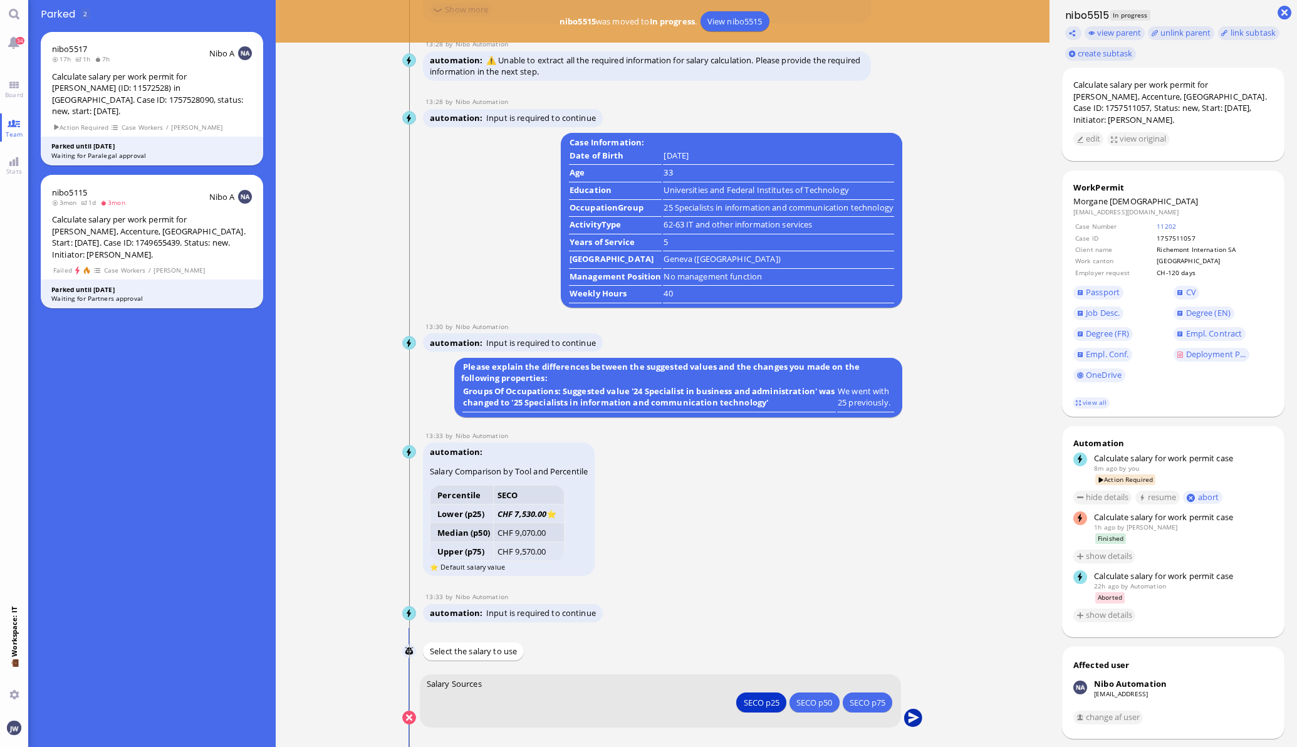
click at [904, 717] on button "submit" at bounding box center [913, 718] width 19 height 19
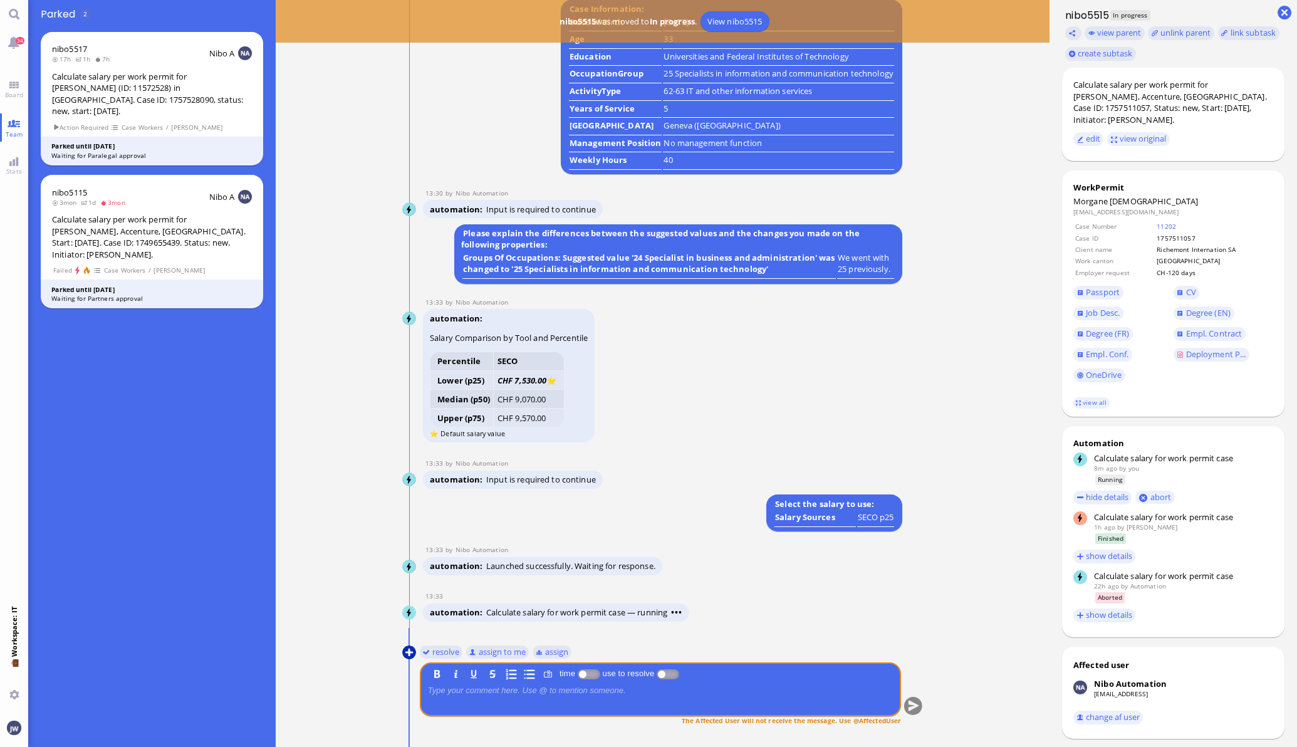
click at [404, 653] on button at bounding box center [409, 652] width 14 height 14
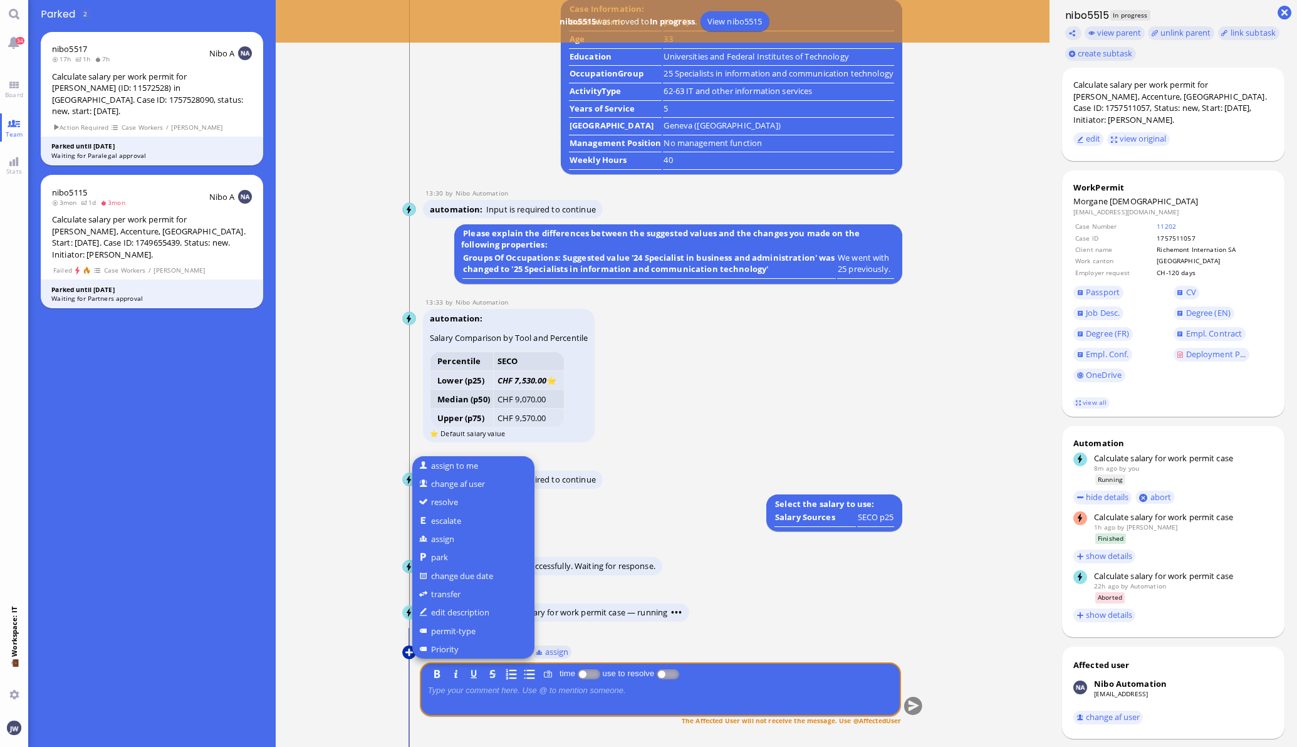
click at [404, 653] on div at bounding box center [648, 373] width 1297 height 747
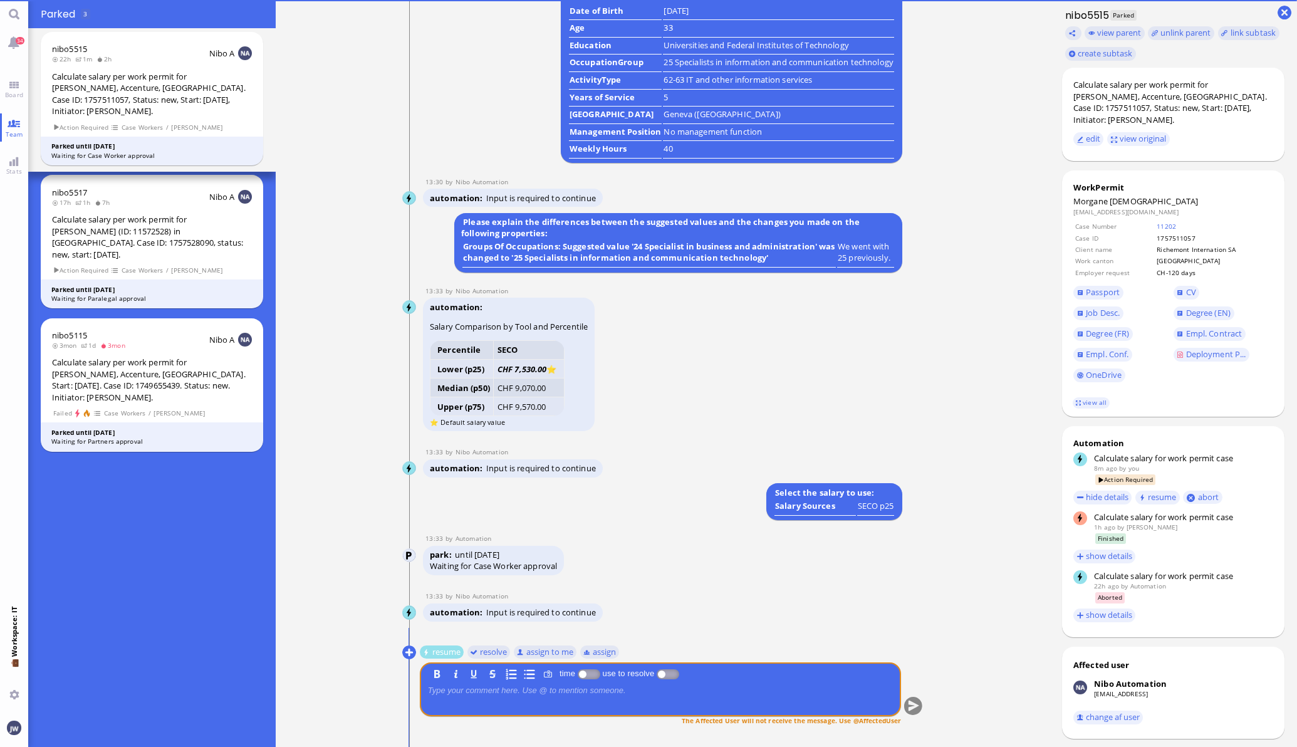
click at [427, 652] on button "resume" at bounding box center [441, 652] width 44 height 14
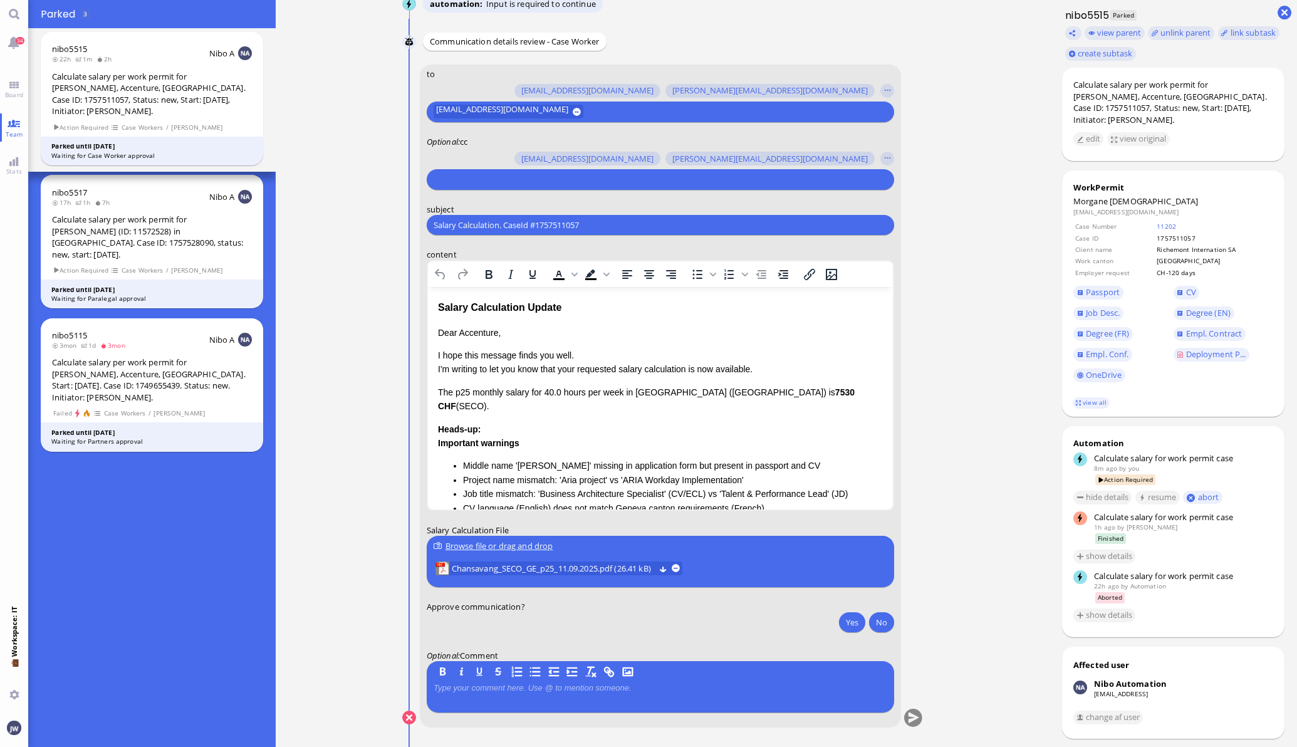
click at [509, 180] on input "text" at bounding box center [659, 179] width 451 height 13
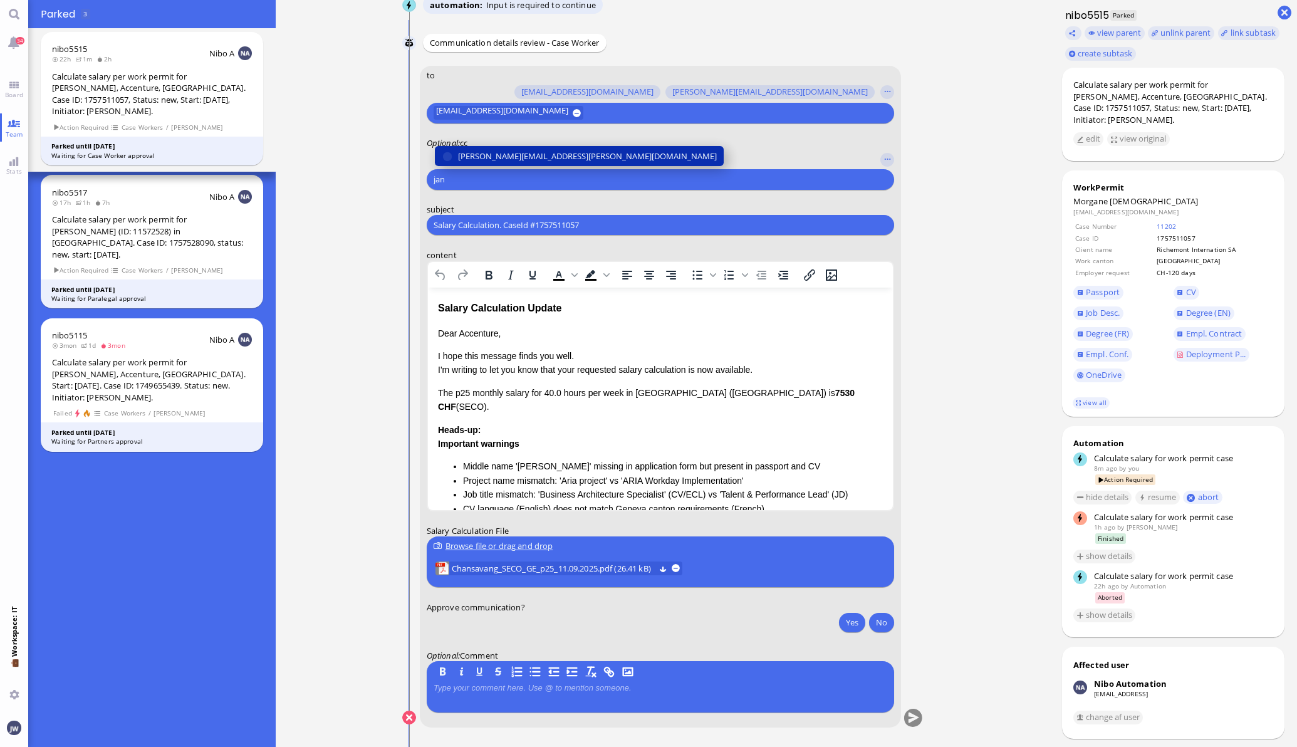
type input "jan"
click at [495, 159] on span "[PERSON_NAME][EMAIL_ADDRESS][PERSON_NAME][DOMAIN_NAME]" at bounding box center [587, 156] width 259 height 13
type input "anu"
click at [494, 154] on span "[PERSON_NAME][EMAIL_ADDRESS][DOMAIN_NAME]" at bounding box center [555, 156] width 195 height 13
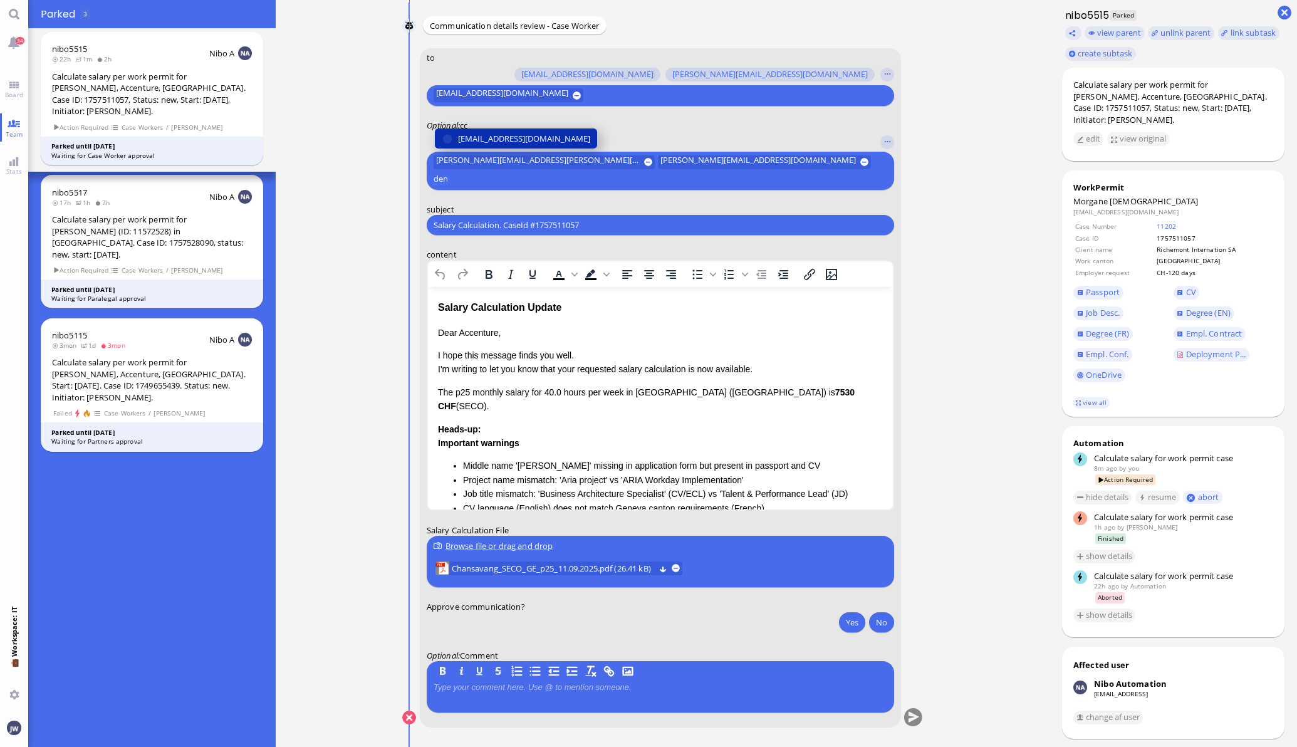
type input "den"
click at [494, 145] on span "[EMAIL_ADDRESS][DOMAIN_NAME]" at bounding box center [524, 138] width 132 height 13
type input "fab"
click at [501, 138] on span "[EMAIL_ADDRESS][DOMAIN_NAME]" at bounding box center [524, 138] width 132 height 13
type input "ai"
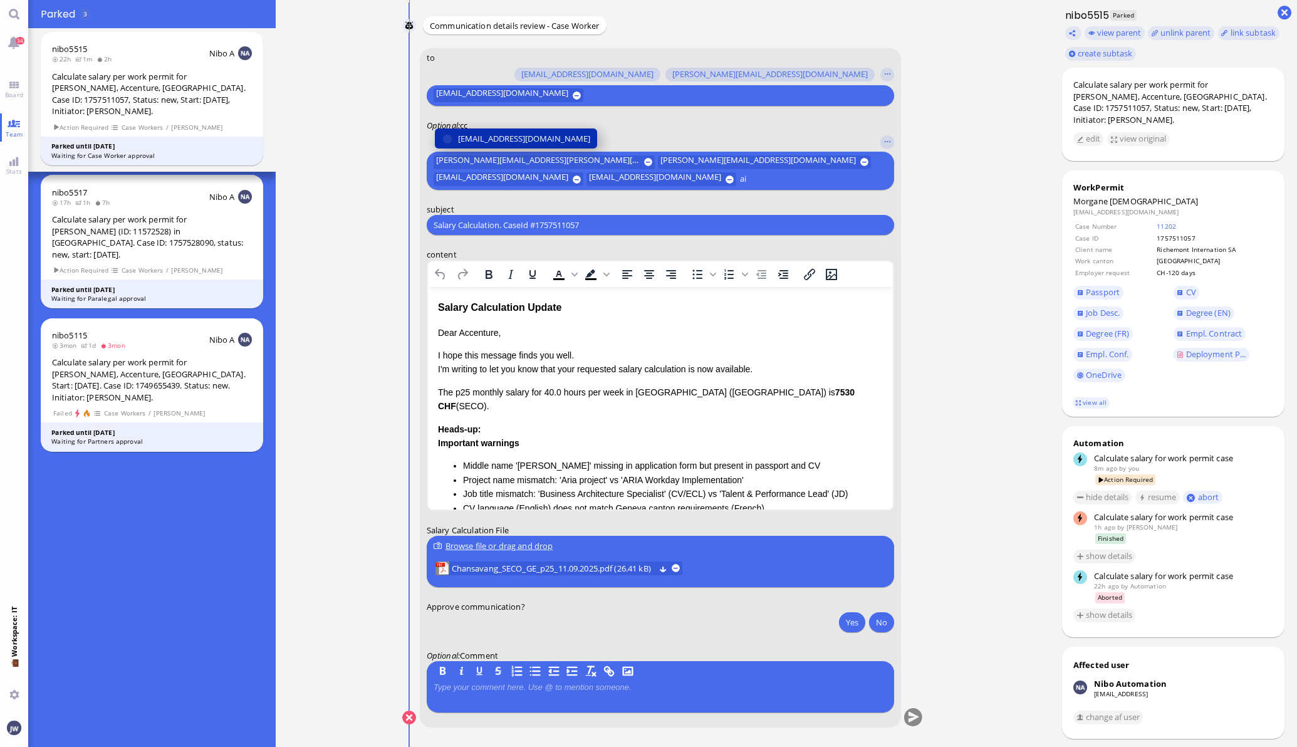
click at [526, 129] on button "[EMAIL_ADDRESS][DOMAIN_NAME]" at bounding box center [515, 139] width 162 height 20
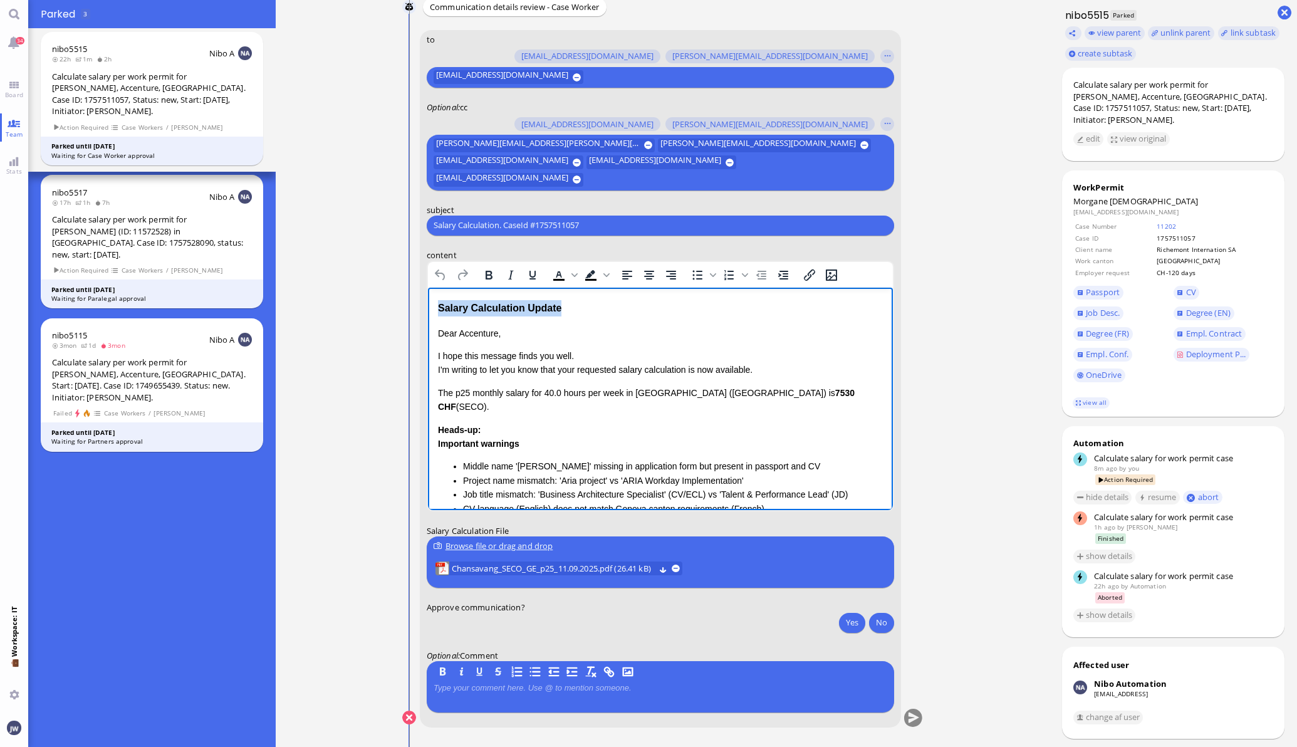
drag, startPoint x: 560, startPoint y: 303, endPoint x: 413, endPoint y: 316, distance: 147.8
click at [427, 316] on html "Salary Calculation Update Dear Accenture, I hope this message finds you well. I…" at bounding box center [659, 480] width 465 height 386
click at [452, 306] on div "Salary Calculation Update" at bounding box center [659, 308] width 445 height 16
click at [451, 320] on div "Salary Calculation Update Dear Accenture, I hope this message finds you well. I…" at bounding box center [659, 480] width 445 height 361
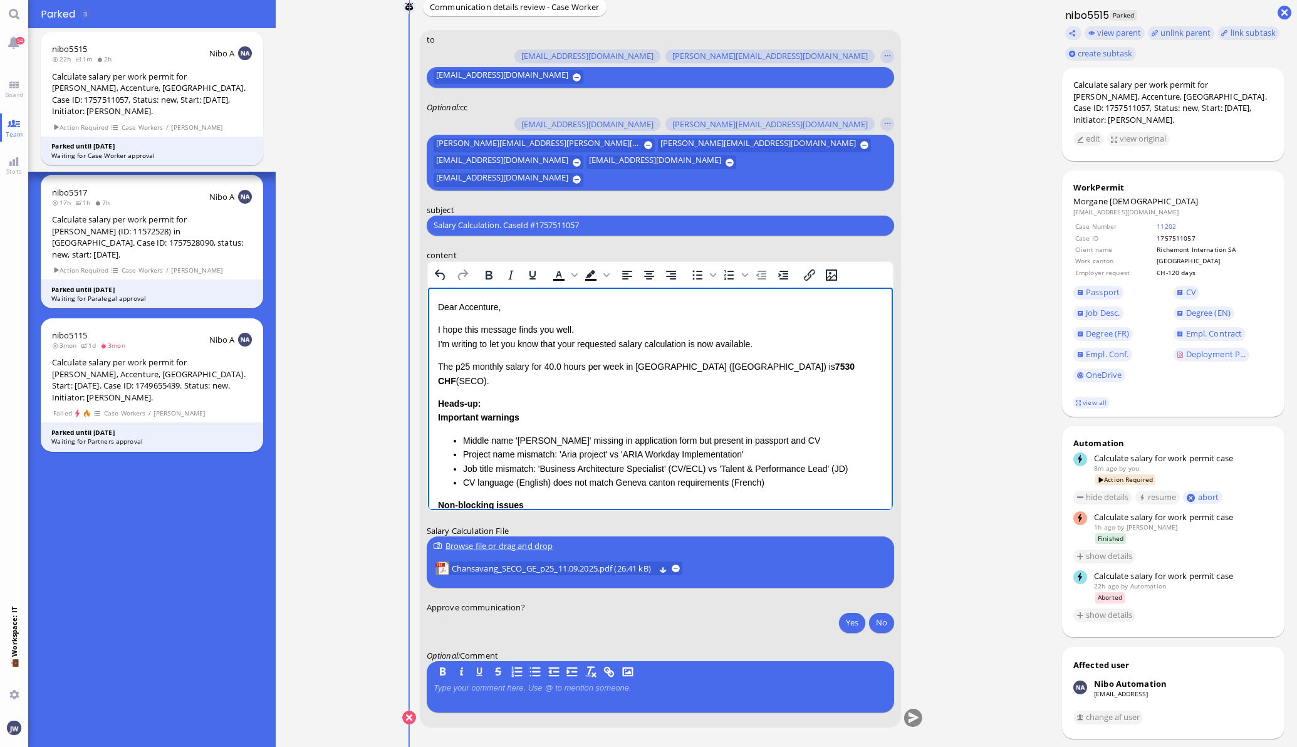
click at [475, 307] on p "Dear Accenture," at bounding box center [659, 307] width 445 height 14
click at [1074, 394] on footer "view all" at bounding box center [1173, 403] width 223 height 28
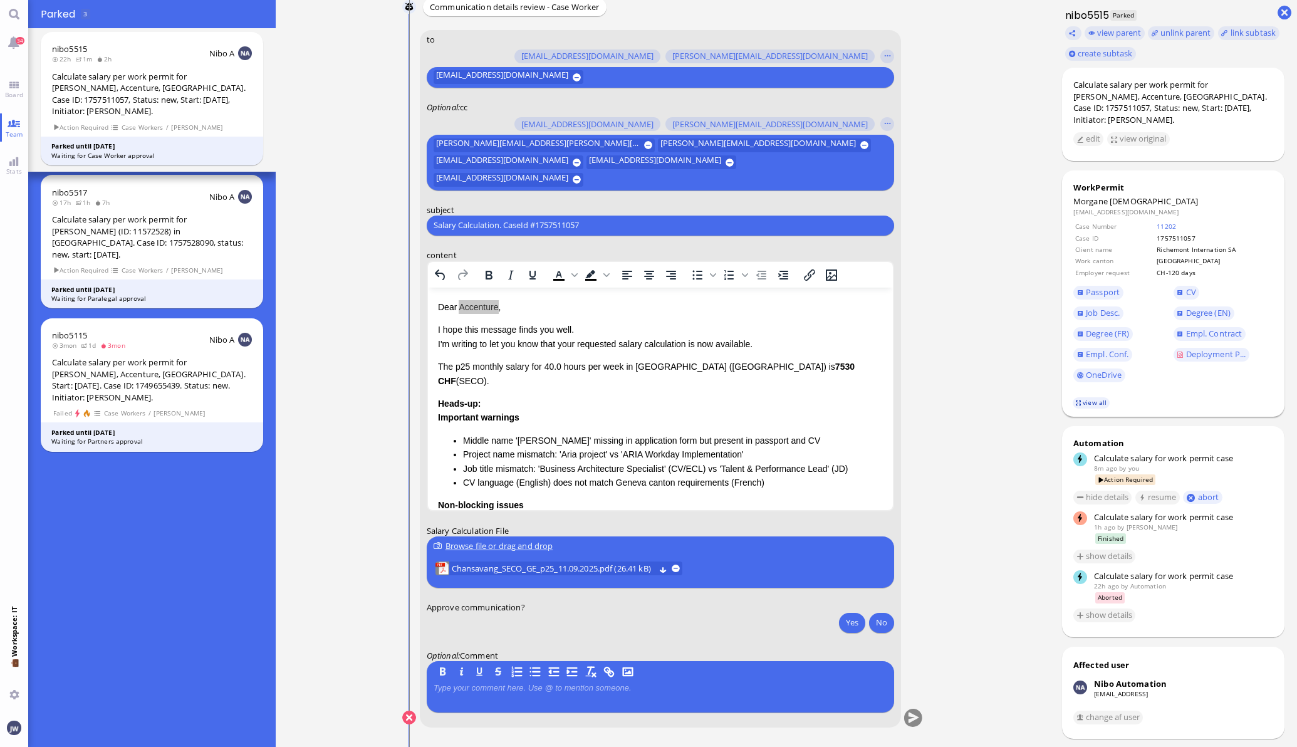
click at [1075, 397] on link "view all" at bounding box center [1091, 402] width 36 height 11
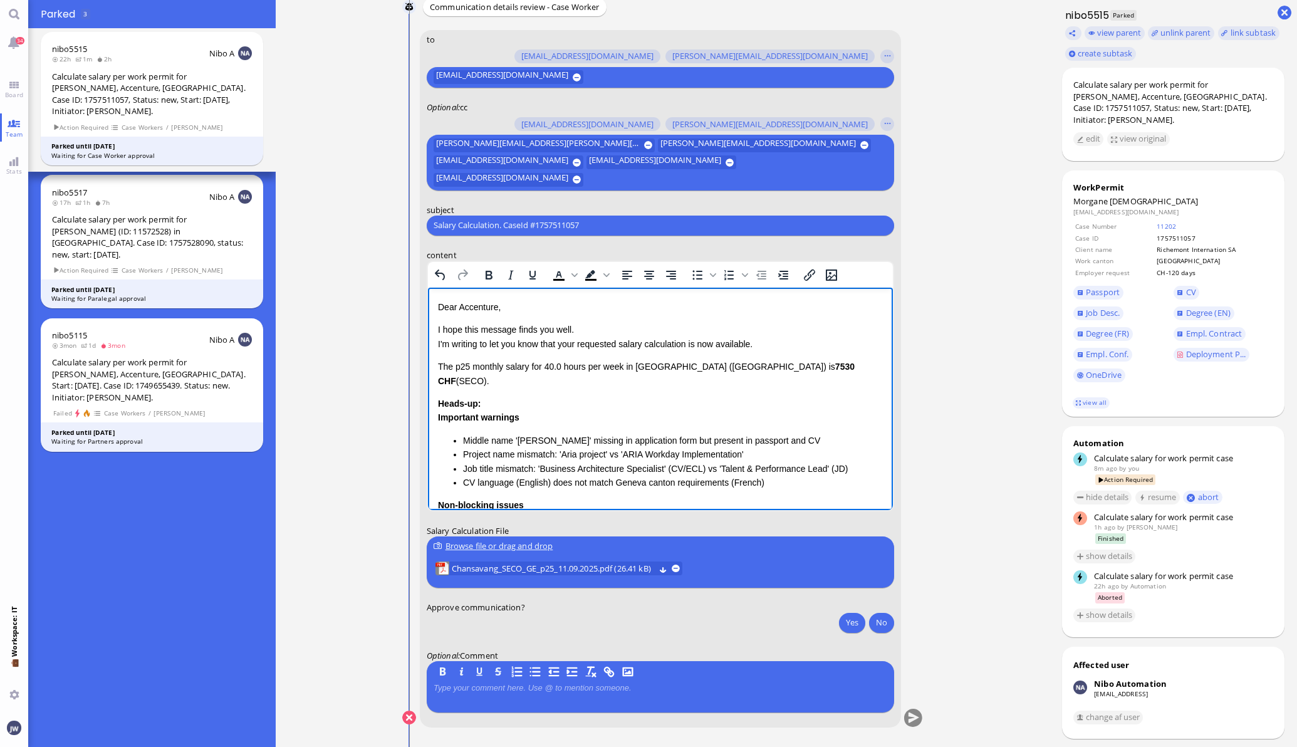
click at [454, 302] on p "Dear Accenture," at bounding box center [659, 307] width 445 height 14
click at [477, 310] on p "Dear Accenture," at bounding box center [659, 307] width 445 height 14
click at [568, 344] on p "I hope this message finds you well. I'm writing to let you know that your reque…" at bounding box center [659, 336] width 445 height 28
click at [568, 343] on p "I hope this message finds you well. I'm writing to let you know that your reque…" at bounding box center [659, 336] width 445 height 28
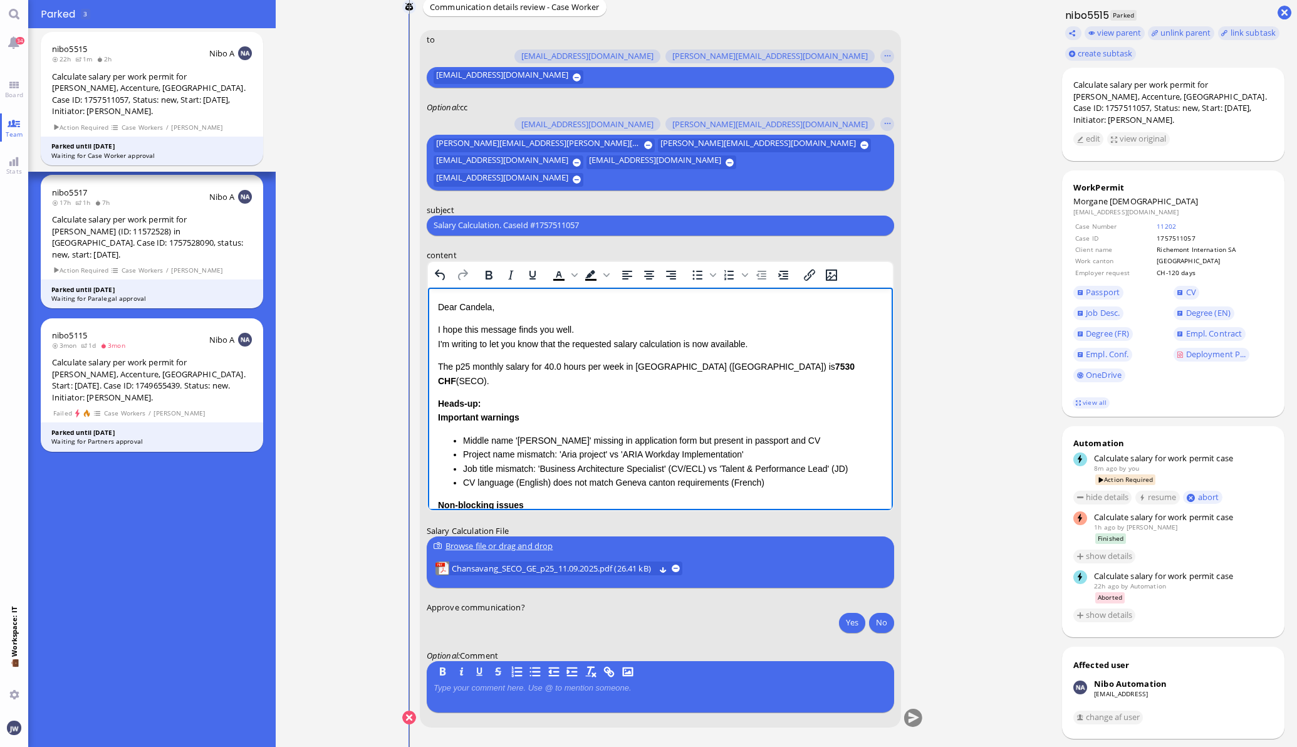
click at [687, 343] on p "I hope this message finds you well. I'm writing to let you know that the reques…" at bounding box center [659, 336] width 445 height 28
click at [714, 340] on p "I hope this message finds you well. I'm writing to let you know that the reques…" at bounding box center [659, 336] width 445 height 28
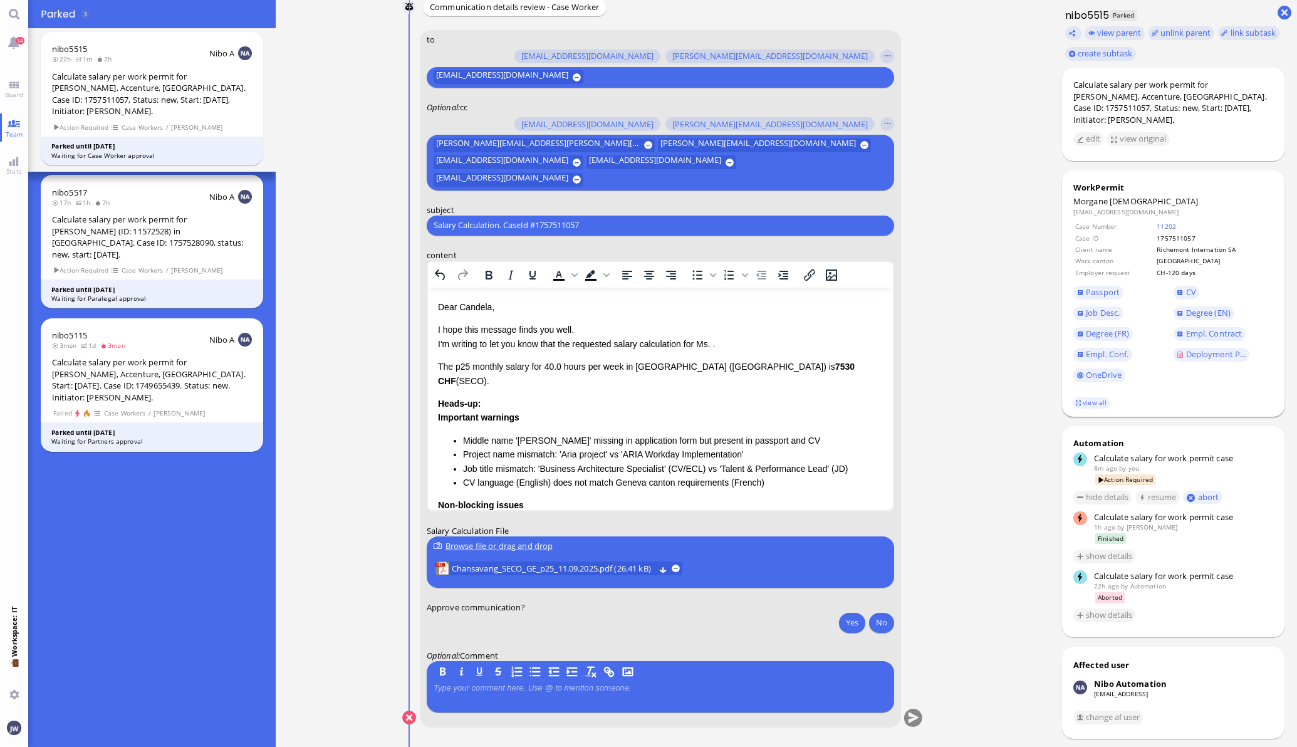
click at [1114, 199] on span "[DEMOGRAPHIC_DATA]" at bounding box center [1154, 200] width 88 height 11
copy span "[DEMOGRAPHIC_DATA]"
click at [714, 345] on p "I hope this message finds you well. I'm writing to let you know that the reques…" at bounding box center [659, 336] width 445 height 28
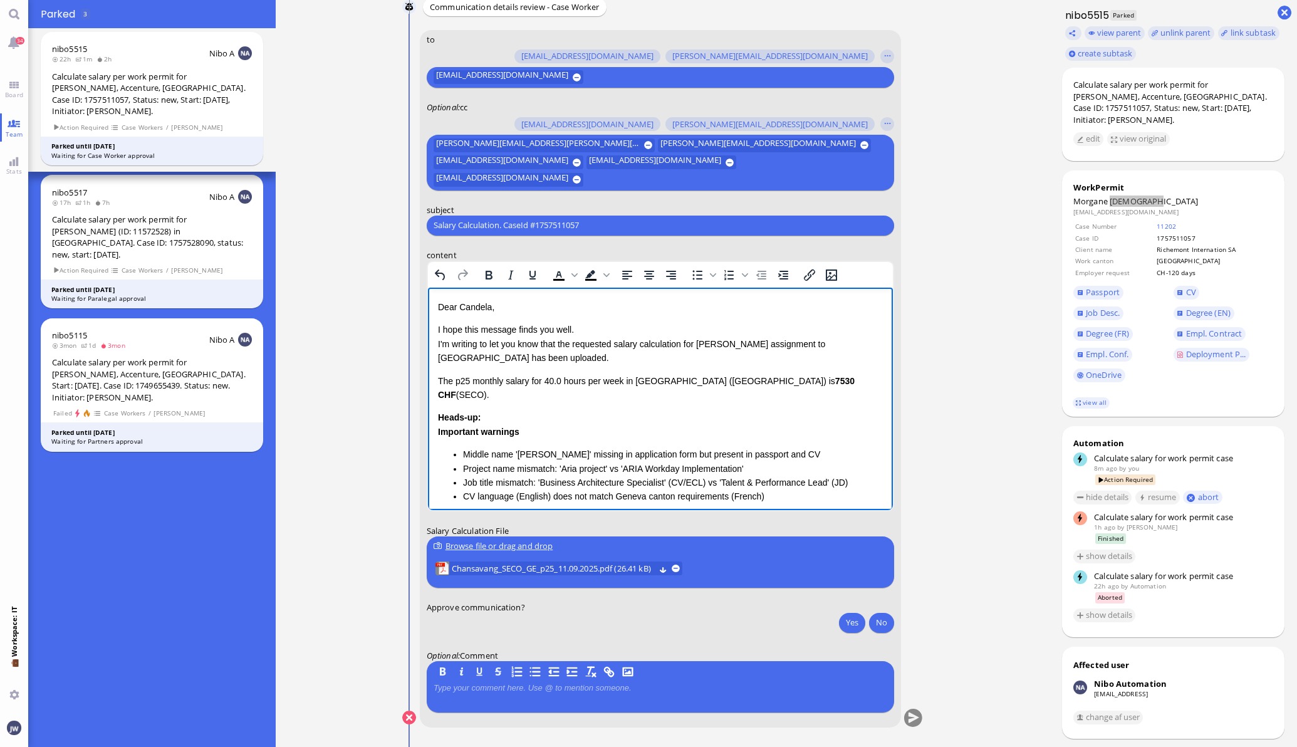
click at [437, 378] on p "The p25 monthly salary for 40.0 hours per week in [GEOGRAPHIC_DATA] ([GEOGRAPHI…" at bounding box center [659, 387] width 445 height 28
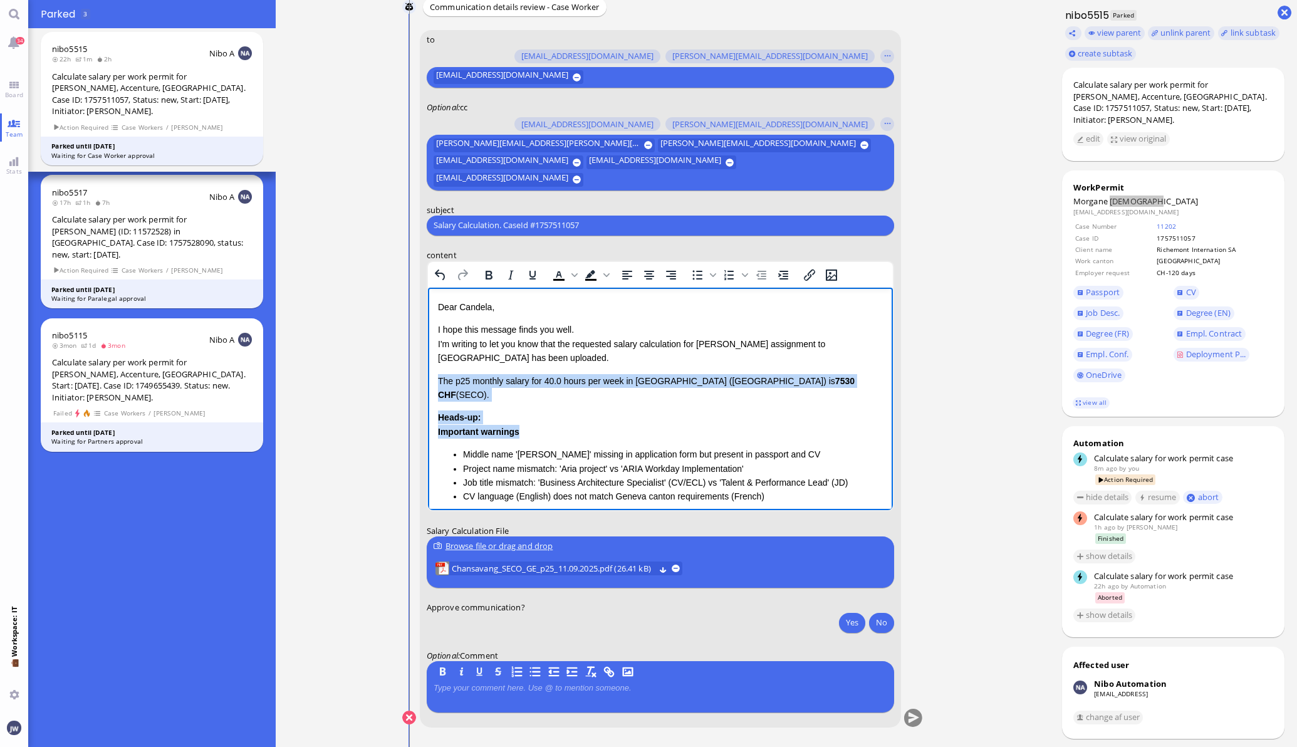
click at [525, 424] on div "Important warnings Middle name '[PERSON_NAME]' missing in application form but …" at bounding box center [659, 463] width 445 height 79
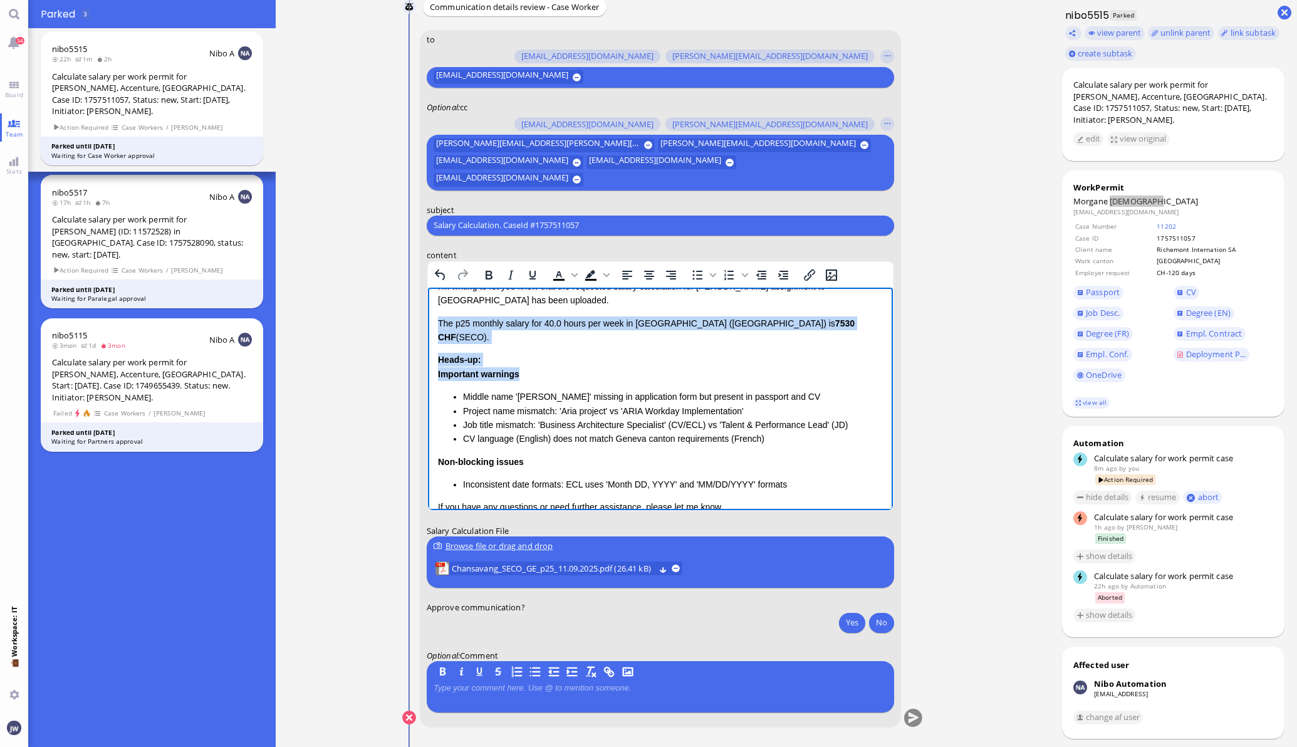
scroll to position [78, 0]
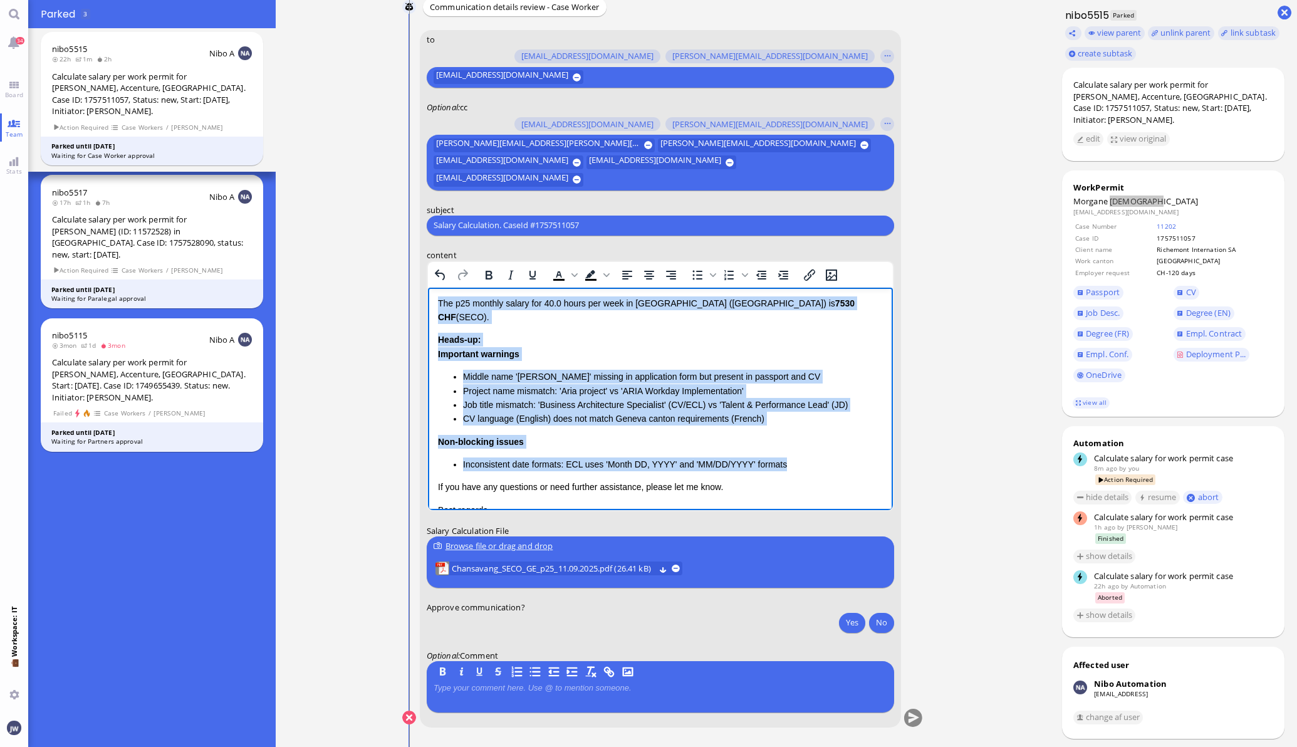
click at [788, 457] on li "Inconsistent date formats: ECL uses 'Month DD, YYYY' and 'MM/DD/YYYY' formats" at bounding box center [672, 464] width 420 height 14
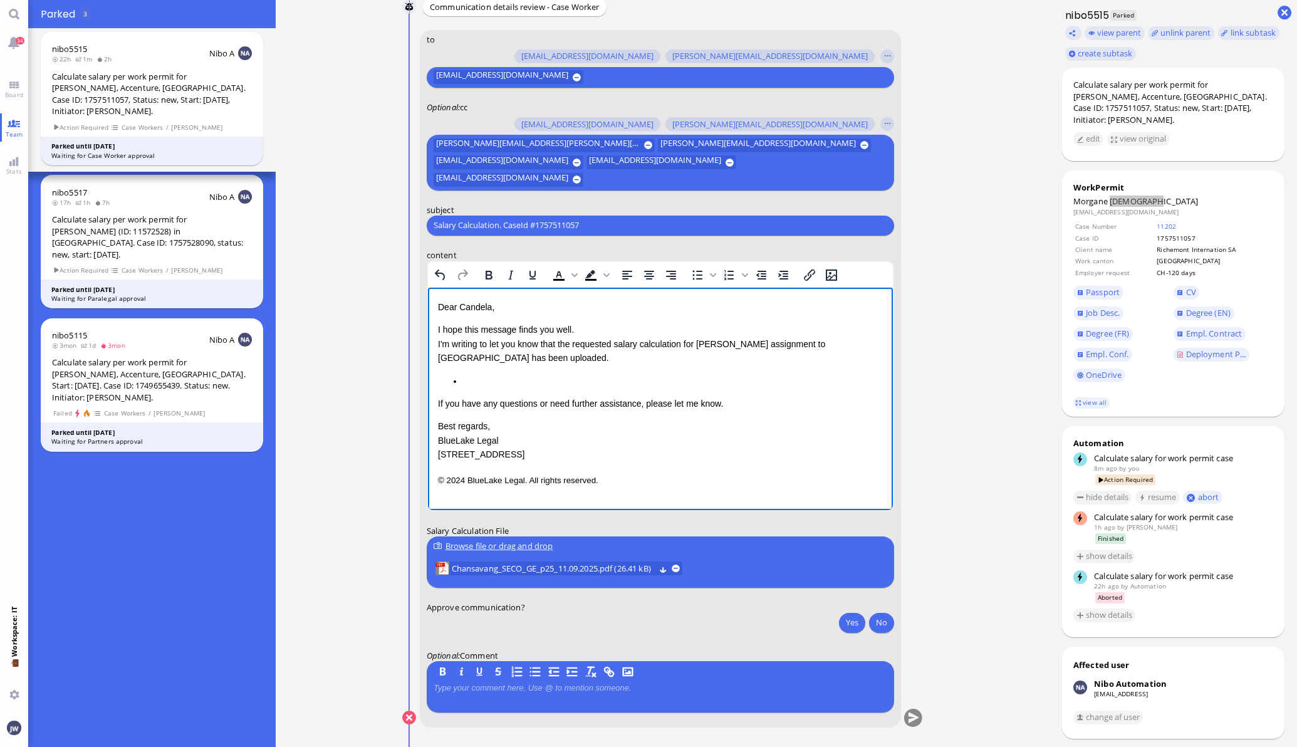
scroll to position [0, 0]
click at [620, 481] on p "© 2024 BlueLake Legal. All rights reserved." at bounding box center [659, 479] width 445 height 16
click at [437, 429] on p "Best regards, BlueLake Legal [STREET_ADDRESS]" at bounding box center [659, 440] width 445 height 42
click at [496, 377] on p "Rich Text Area. Press ALT-0 for help." at bounding box center [659, 380] width 445 height 14
click at [474, 375] on p "Rich Text Area. Press ALT-0 for help." at bounding box center [659, 380] width 445 height 14
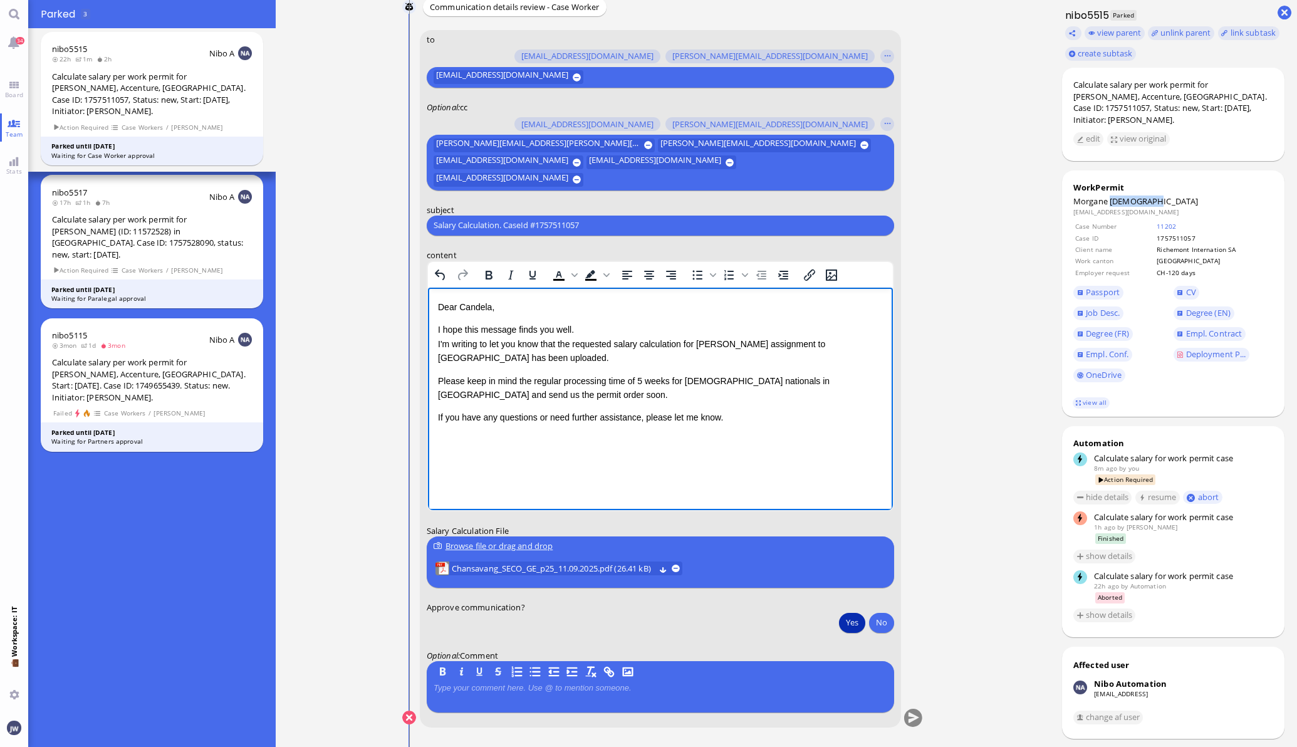
click at [840, 624] on button "Yes" at bounding box center [852, 622] width 26 height 20
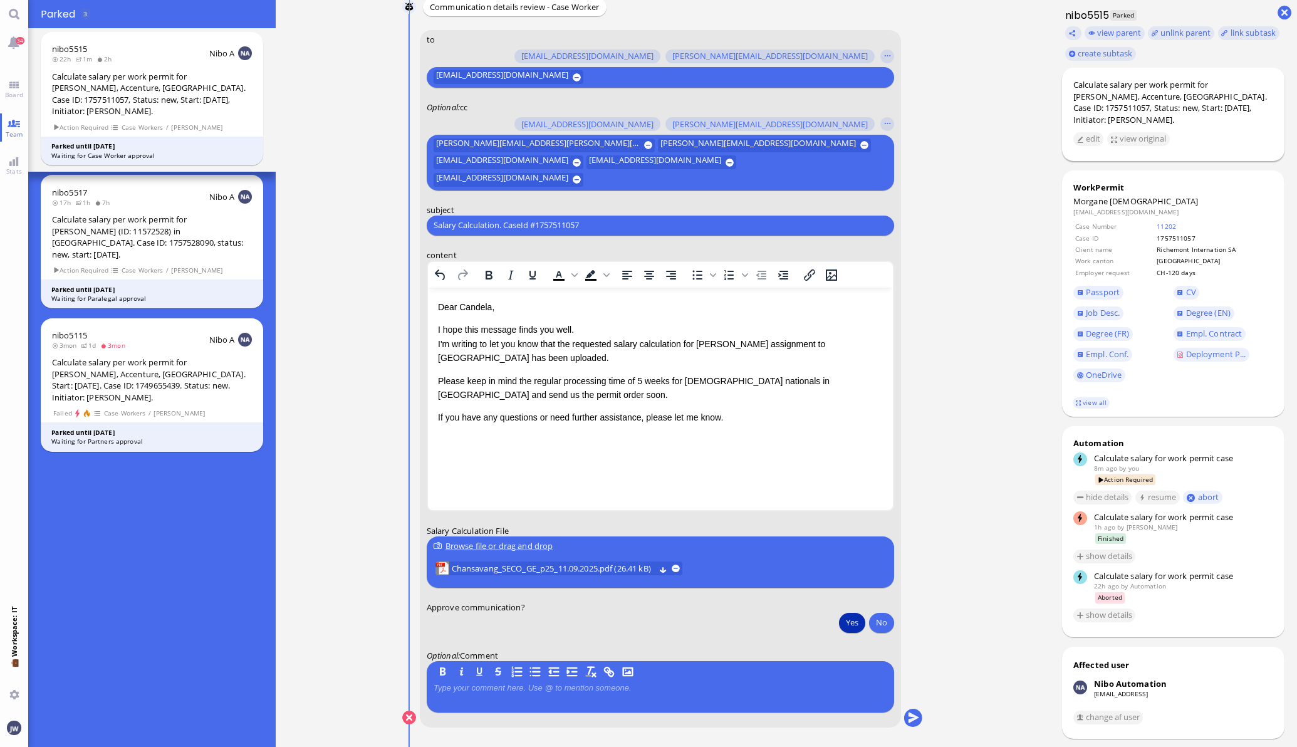
click at [1080, 103] on div "Calculate salary per work permit for [PERSON_NAME], Accenture, [GEOGRAPHIC_DATA…" at bounding box center [1173, 102] width 200 height 46
click at [1080, 102] on div "Calculate salary per work permit for [PERSON_NAME], Accenture, [GEOGRAPHIC_DATA…" at bounding box center [1173, 102] width 200 height 46
copy div "[DEMOGRAPHIC_DATA]"
click at [533, 222] on input "Salary Calculation. CaseId #1757511057" at bounding box center [661, 225] width 454 height 13
paste input "PazPerTout new case: [PERSON_NAME] (1757511057 / 11917027), Employer Request: C…"
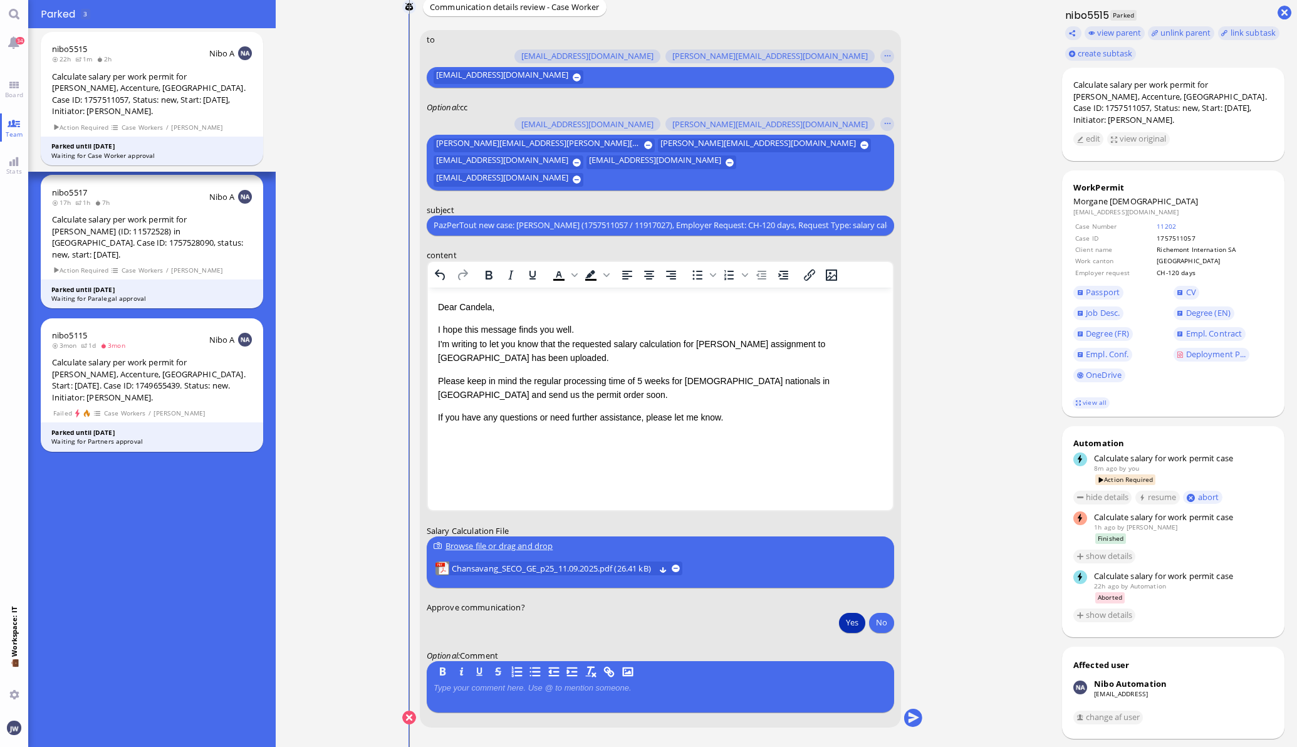
scroll to position [0, 61]
type input "PazPerTout new case: [PERSON_NAME] (1757511057 / 11917027), Employer Request: C…"
click at [904, 715] on button "submit" at bounding box center [913, 718] width 19 height 19
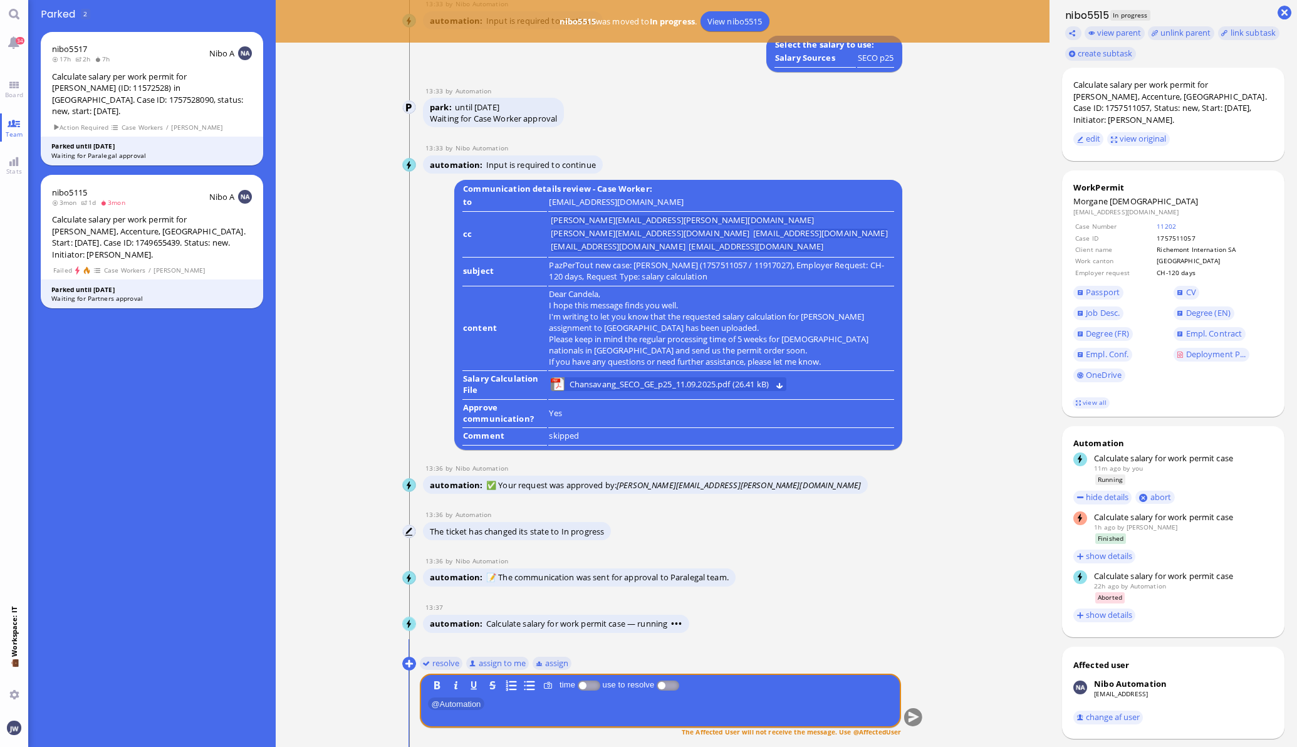
scroll to position [0, 0]
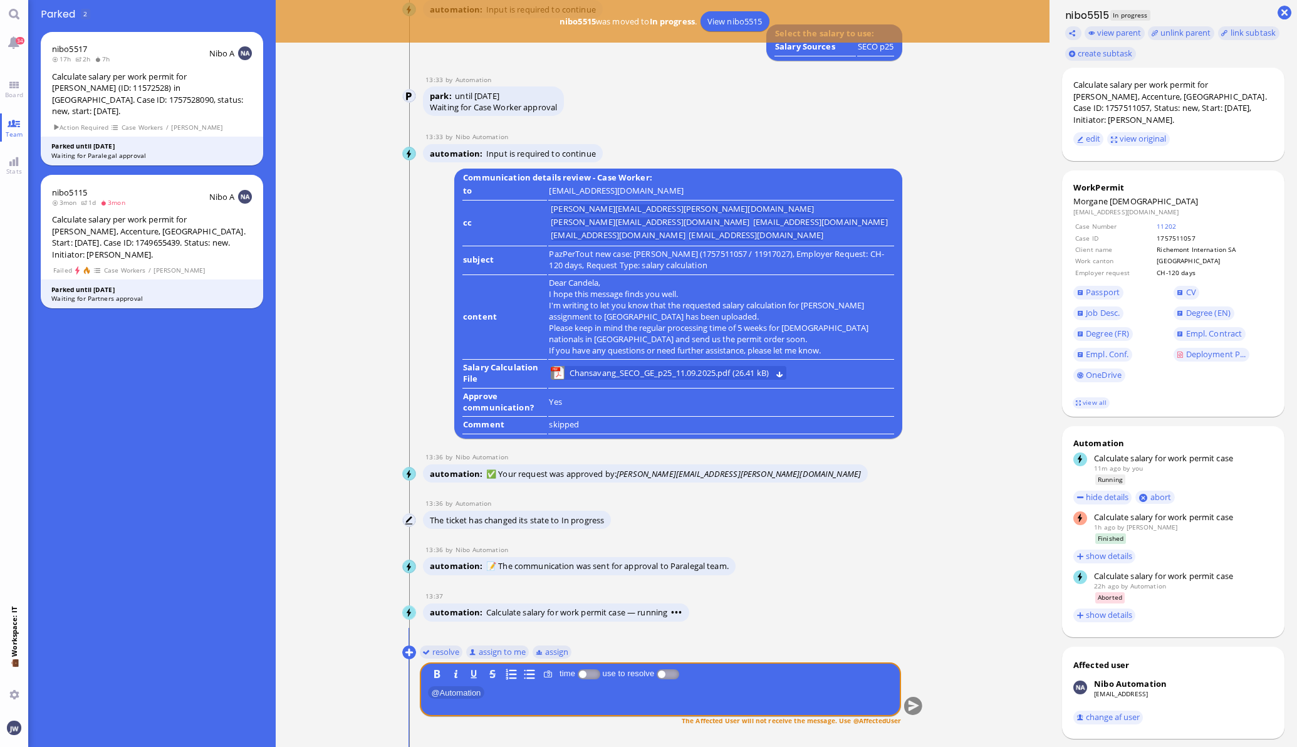
click at [878, 531] on conversation-line "13:36 by Automation Automation The ticket has changed its state to In progress" at bounding box center [662, 515] width 521 height 33
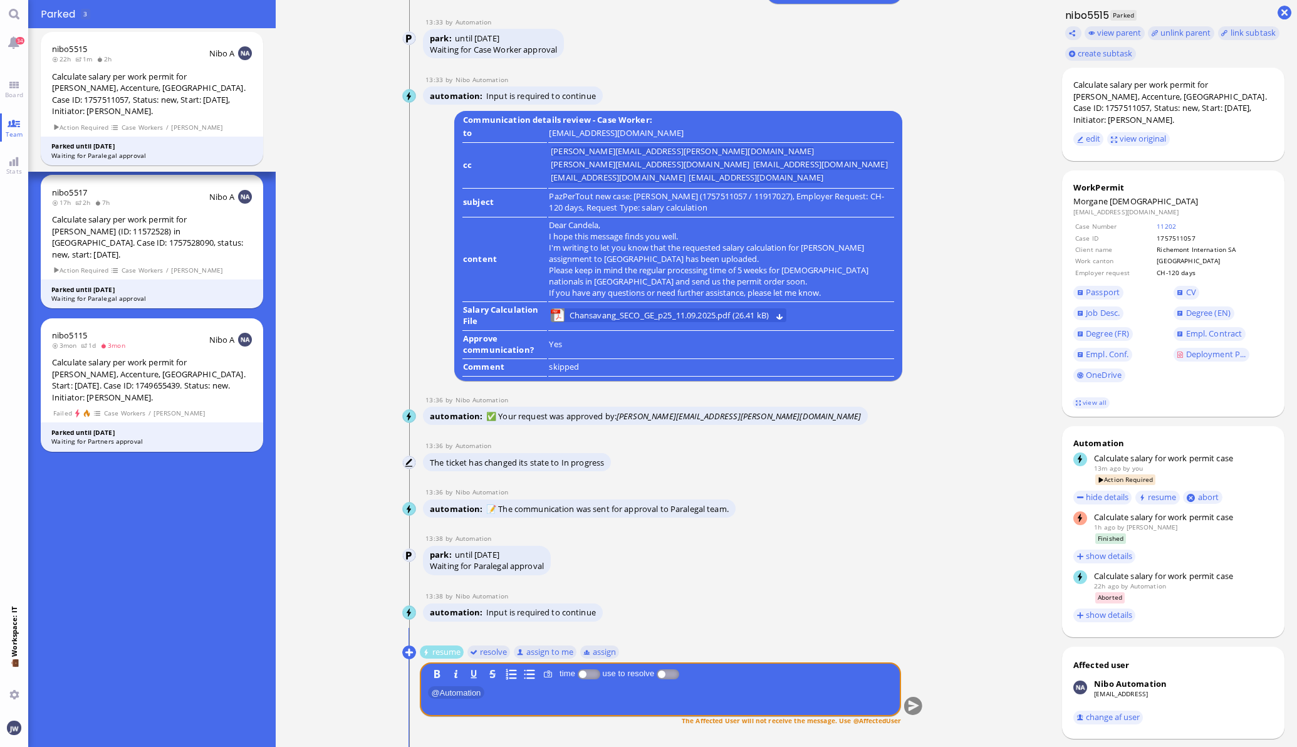
click at [435, 648] on button "resume" at bounding box center [441, 652] width 44 height 14
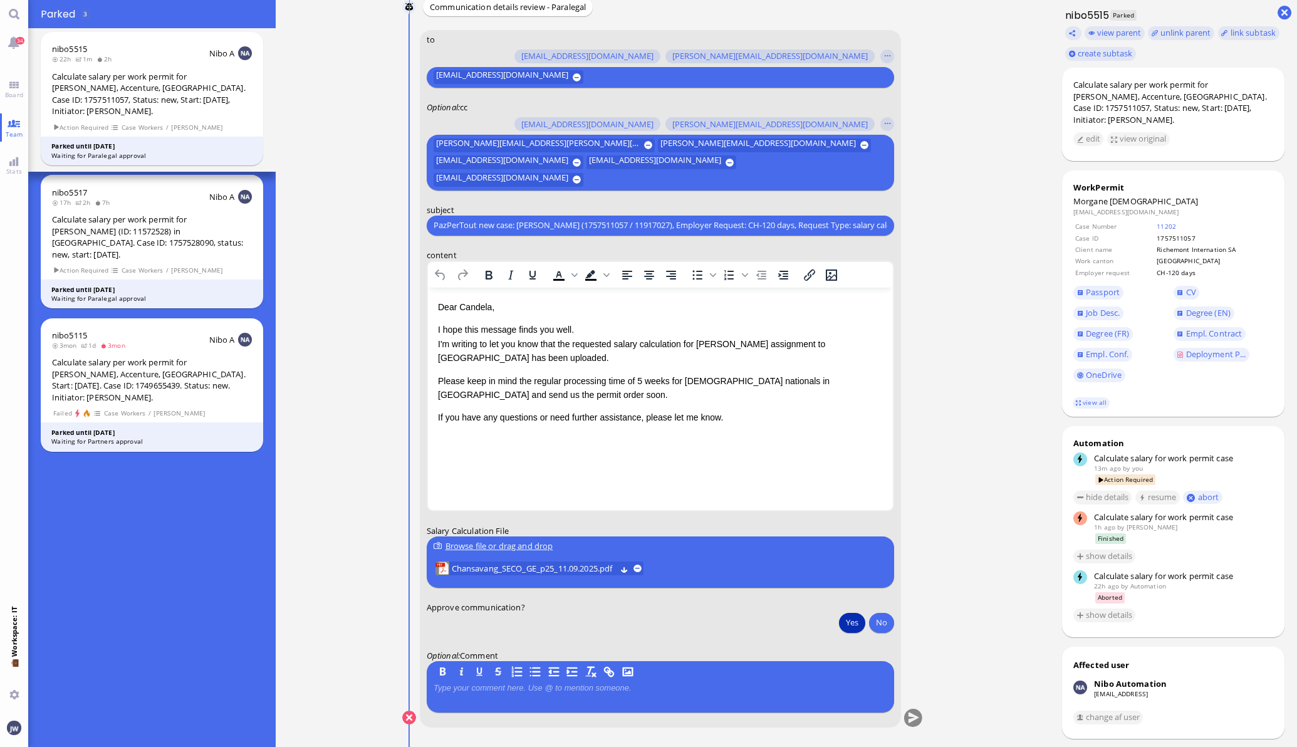
click at [855, 620] on button "Yes" at bounding box center [852, 622] width 26 height 20
click at [904, 712] on button "submit" at bounding box center [913, 718] width 19 height 19
